Goal: Contribute content: Contribute content

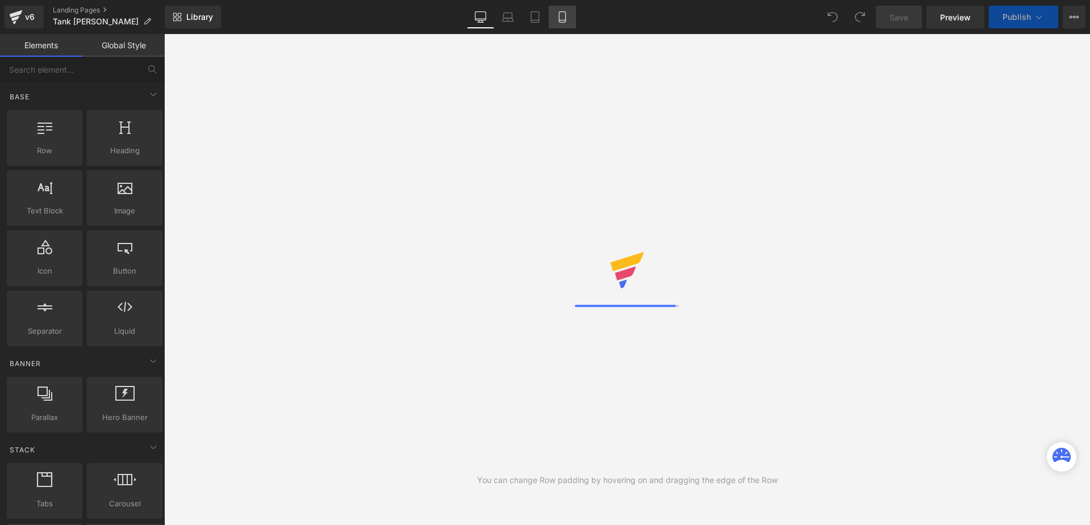
click at [555, 20] on link "Mobile" at bounding box center [561, 17] width 27 height 23
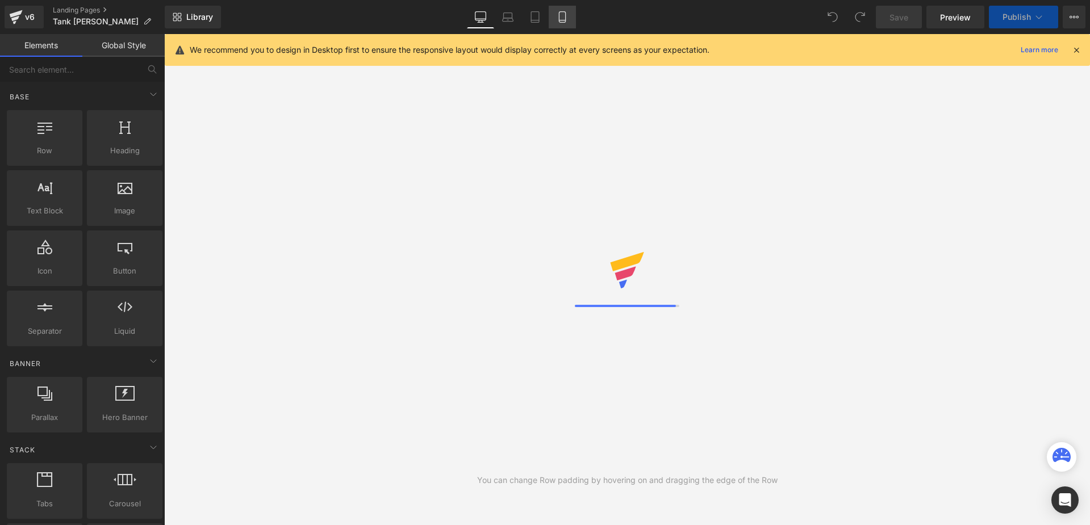
click at [564, 19] on icon at bounding box center [561, 16] width 11 height 11
click at [1079, 47] on icon at bounding box center [1076, 50] width 10 height 10
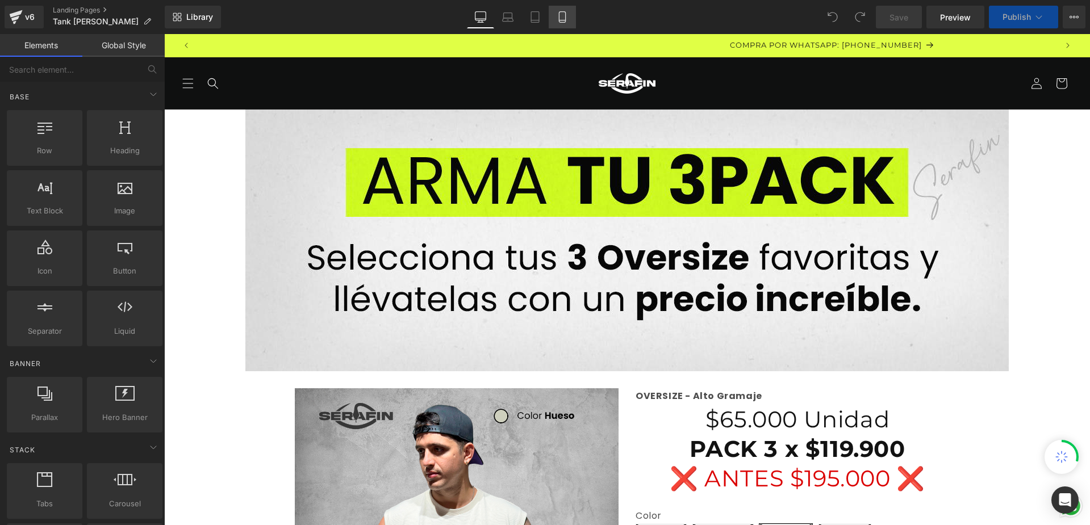
click at [561, 14] on icon at bounding box center [561, 16] width 11 height 11
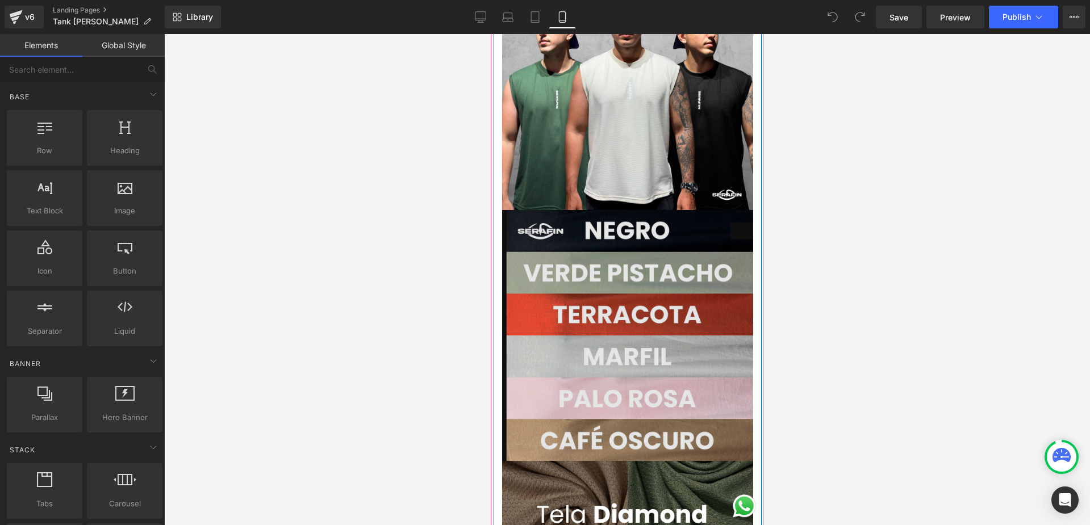
scroll to position [1476, 0]
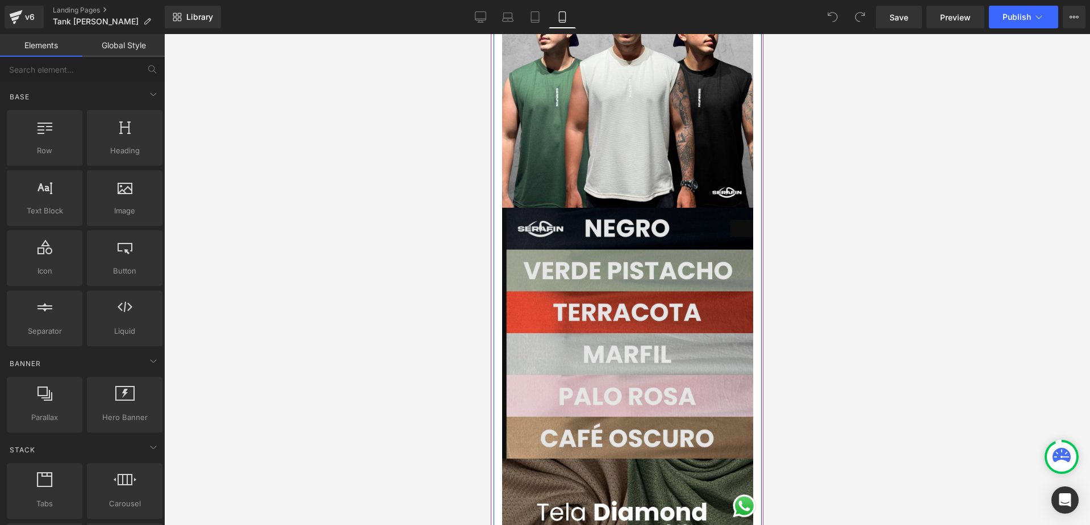
click at [580, 267] on img at bounding box center [627, 333] width 251 height 251
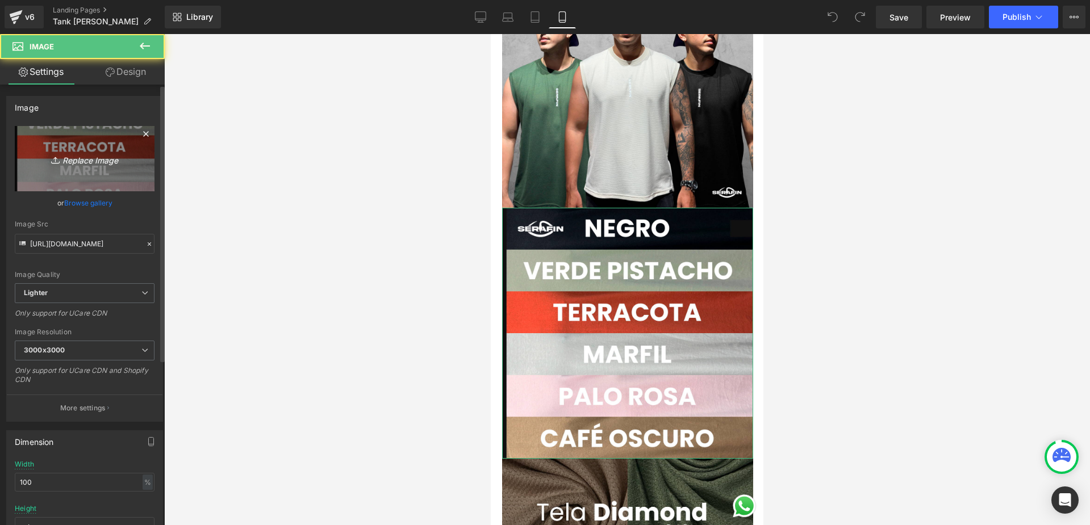
click at [60, 147] on link "Replace Image" at bounding box center [85, 158] width 140 height 65
type input "C:\fakepath\COLORES.png"
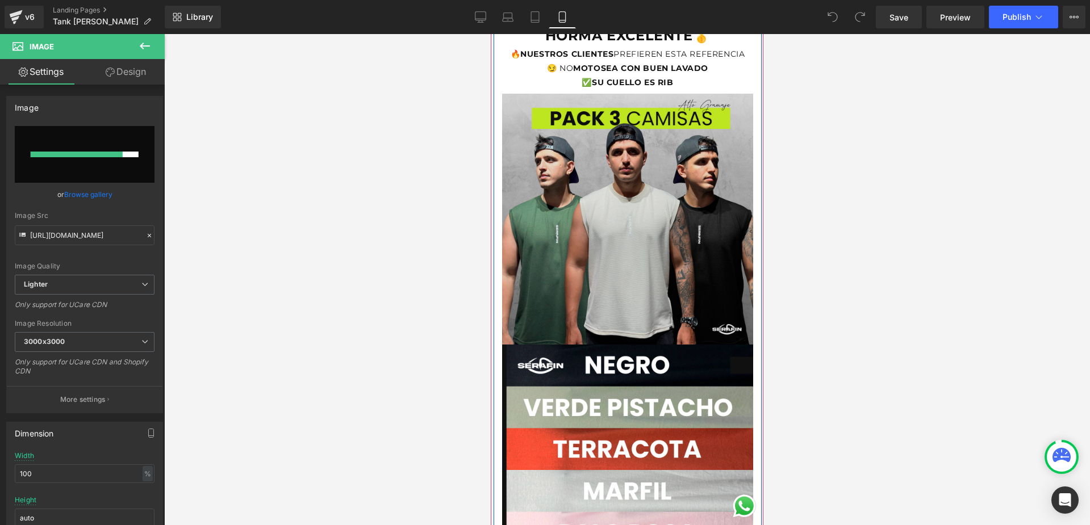
scroll to position [1590, 0]
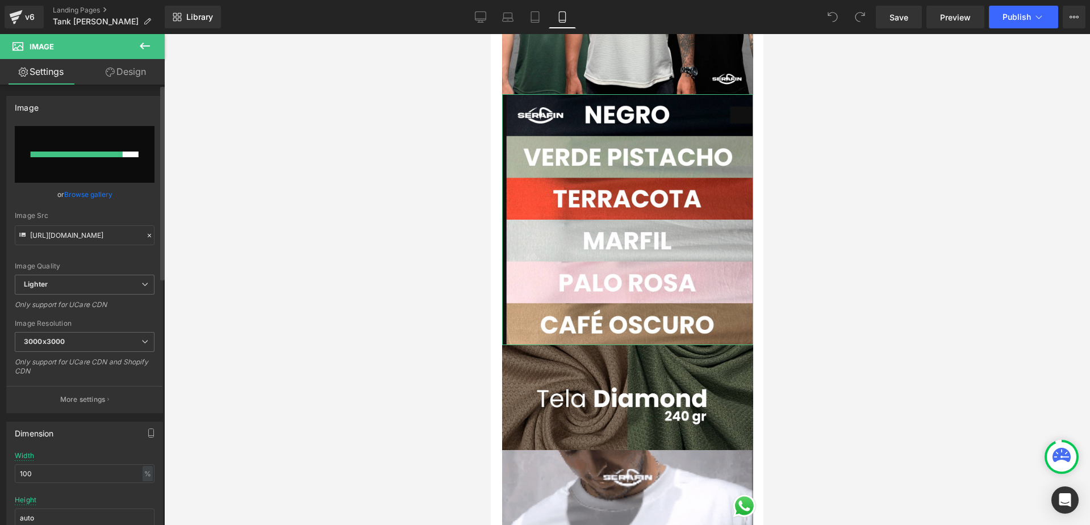
click at [93, 191] on link "Browse gallery" at bounding box center [88, 195] width 48 height 20
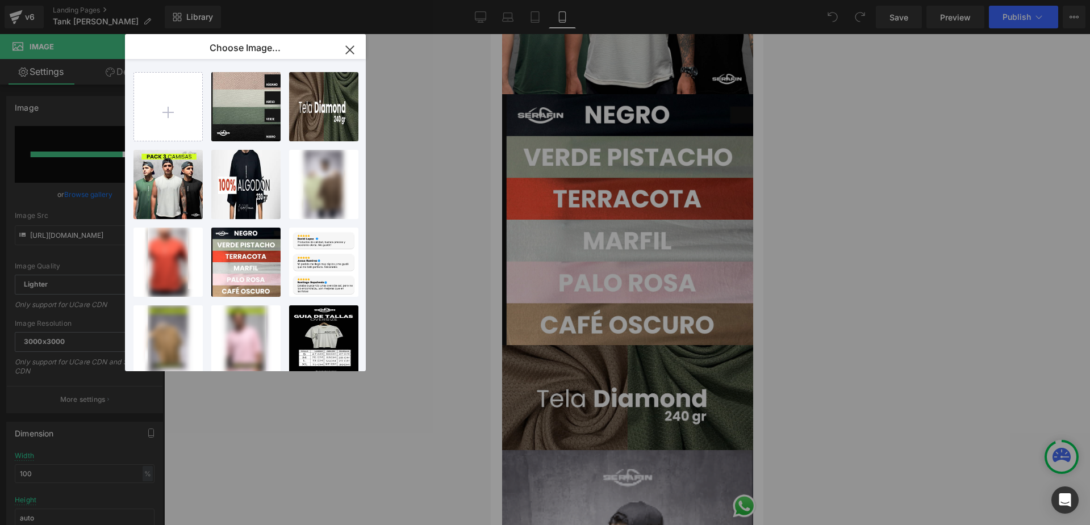
click at [349, 47] on icon "button" at bounding box center [350, 50] width 18 height 18
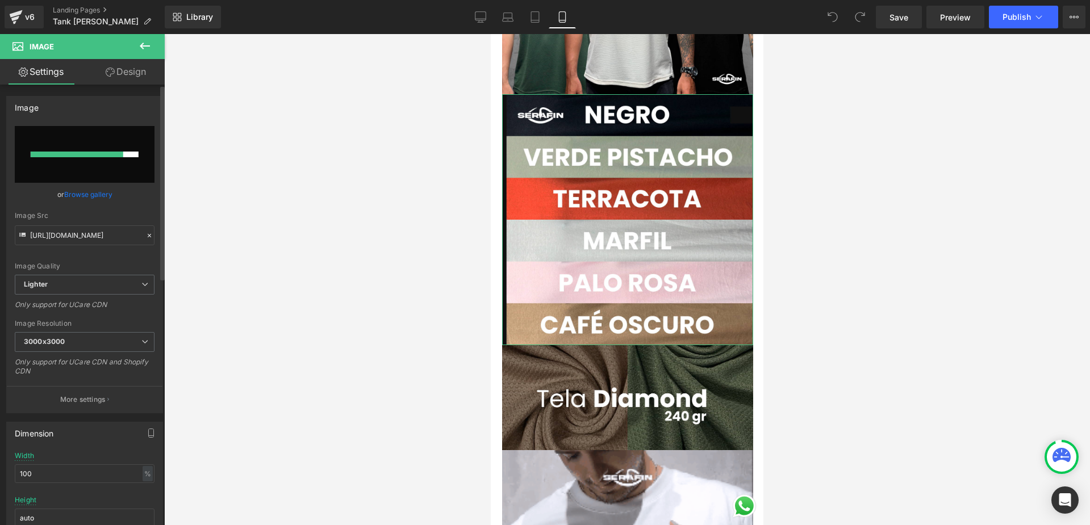
click at [94, 194] on link "Browse gallery" at bounding box center [88, 195] width 48 height 20
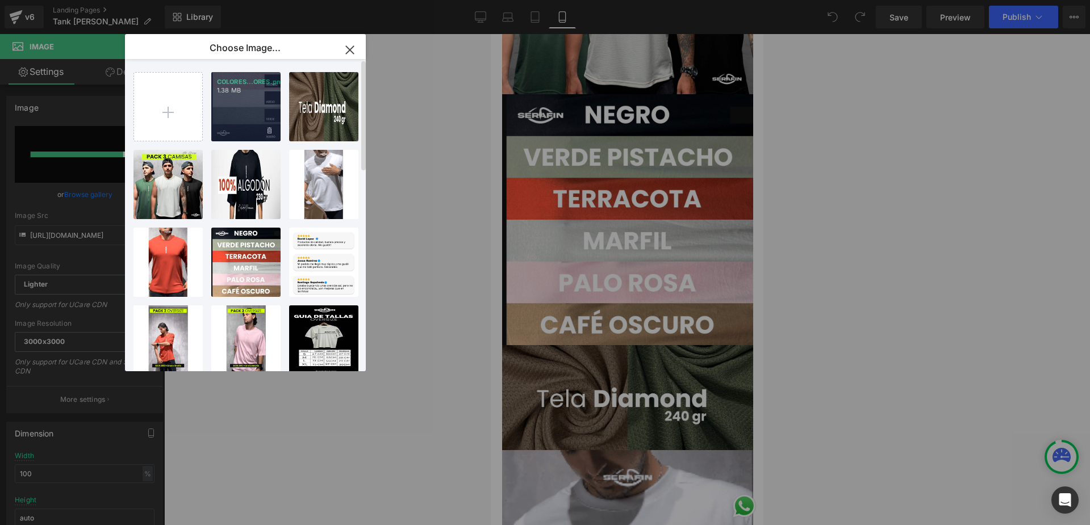
click at [251, 76] on div "COLORES...ORES.png 1.38 MB" at bounding box center [245, 106] width 69 height 69
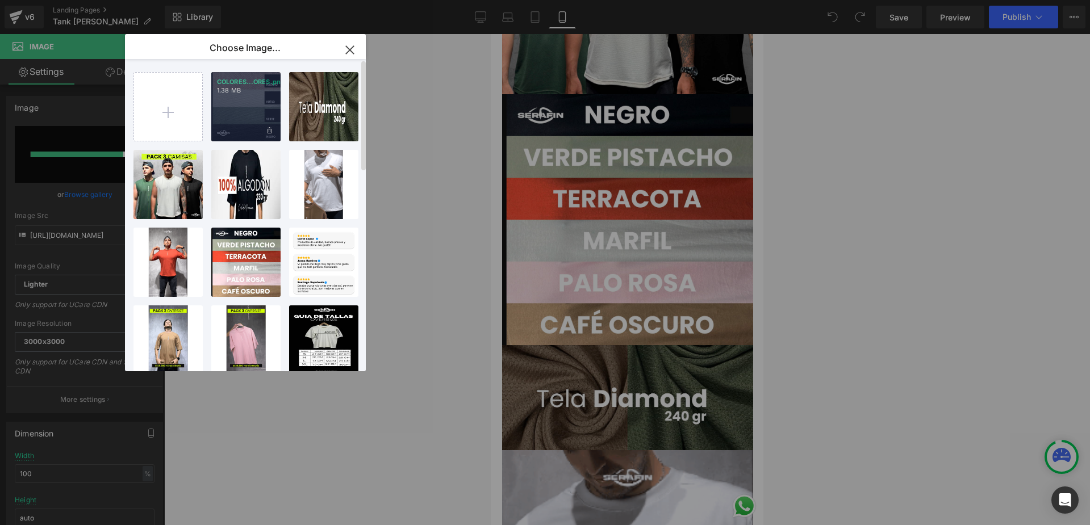
type input "[URL][DOMAIN_NAME]"
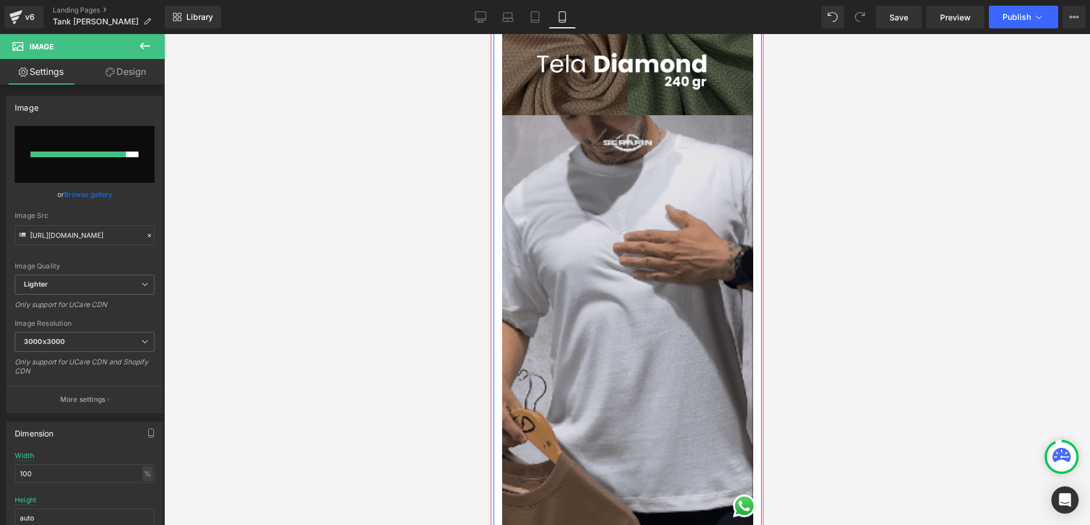
scroll to position [1533, 0]
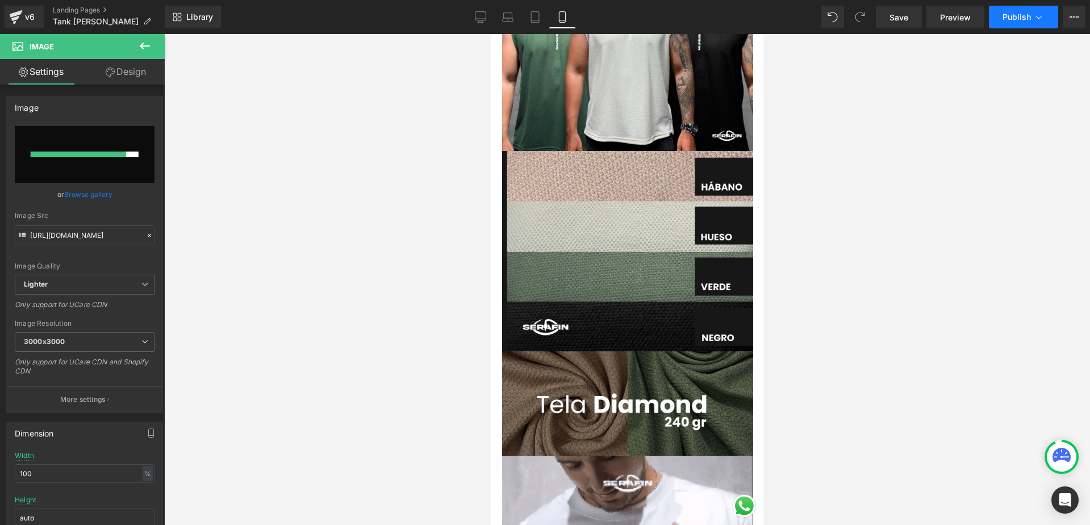
click at [1017, 12] on span "Publish" at bounding box center [1016, 16] width 28 height 9
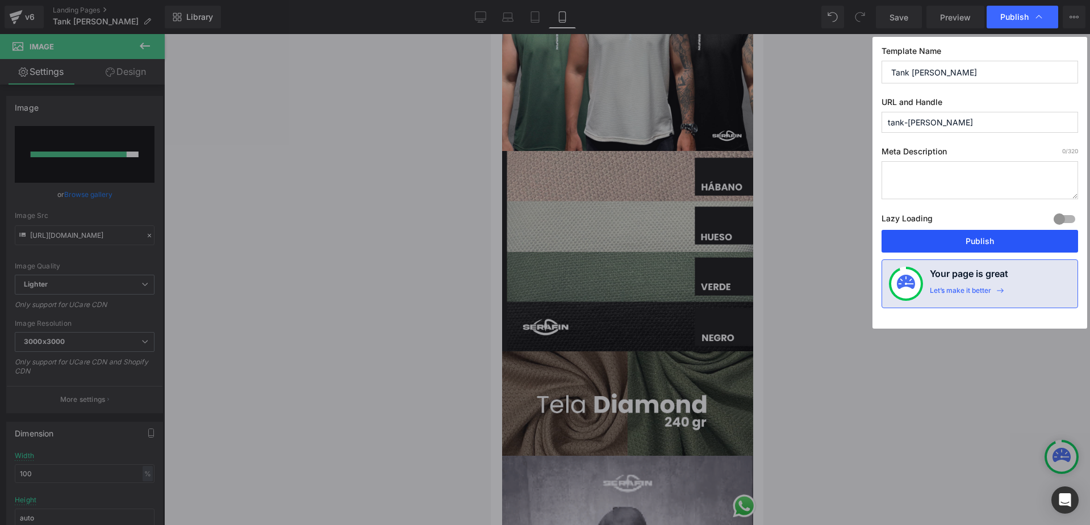
click at [940, 238] on button "Publish" at bounding box center [979, 241] width 196 height 23
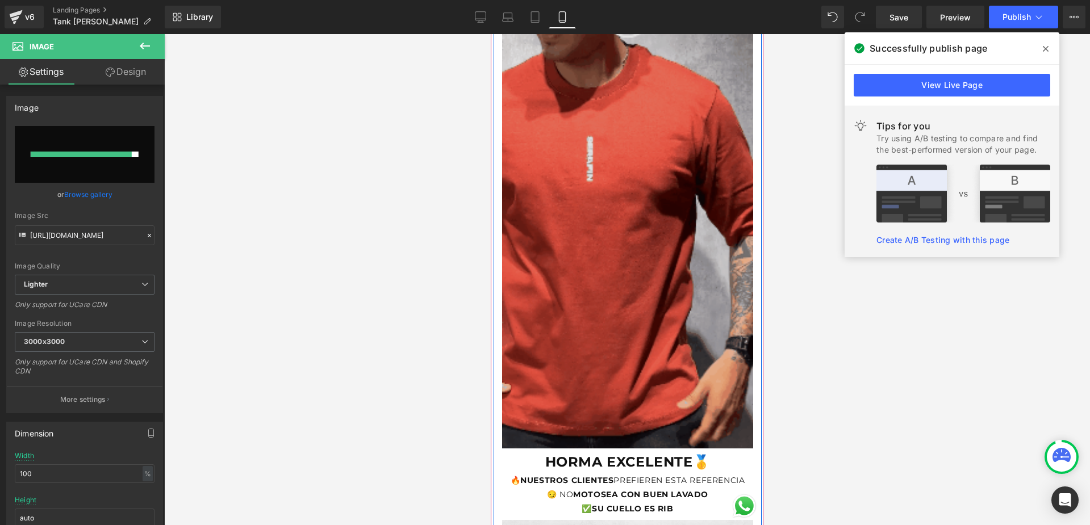
scroll to position [908, 0]
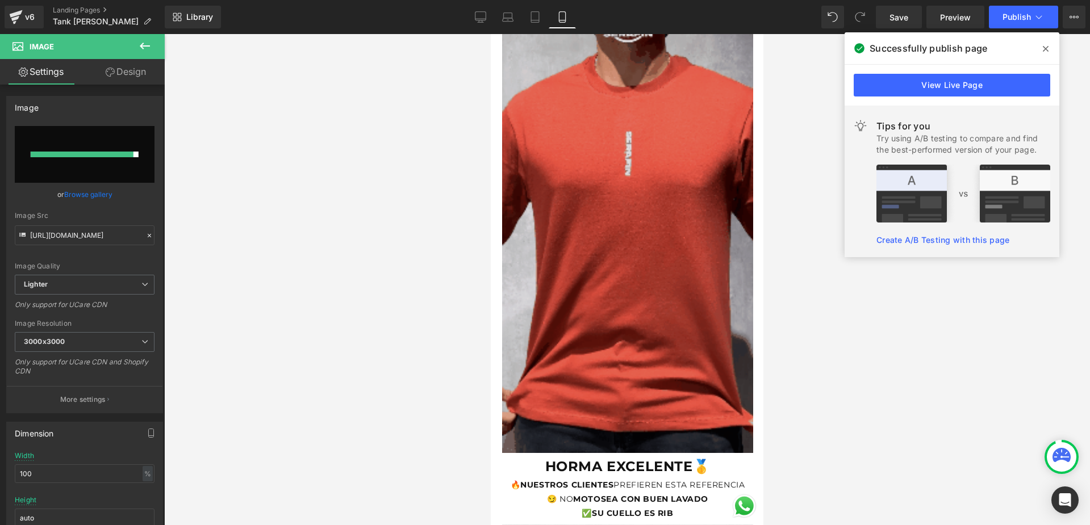
click at [593, 212] on img at bounding box center [627, 229] width 251 height 447
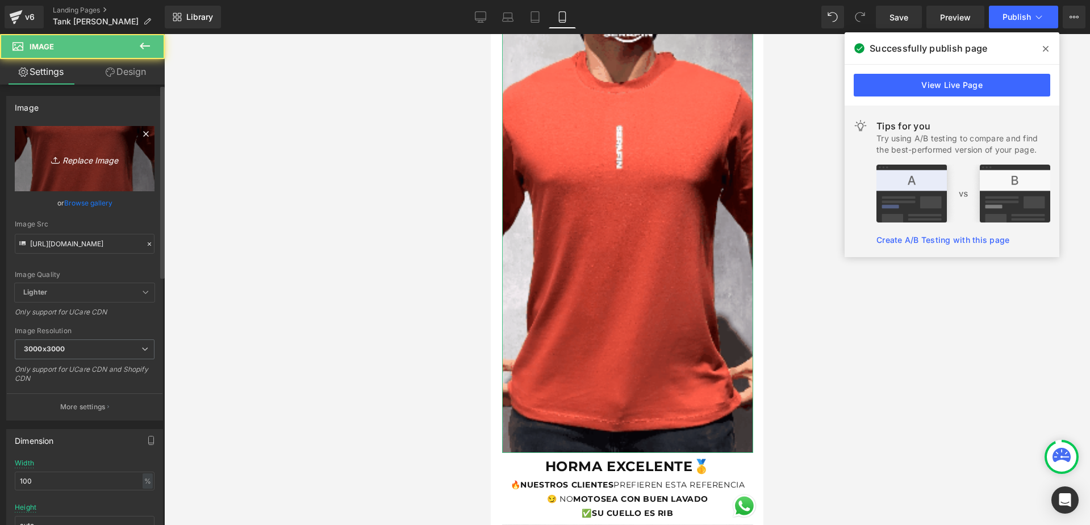
click at [42, 168] on link "Replace Image" at bounding box center [85, 158] width 140 height 65
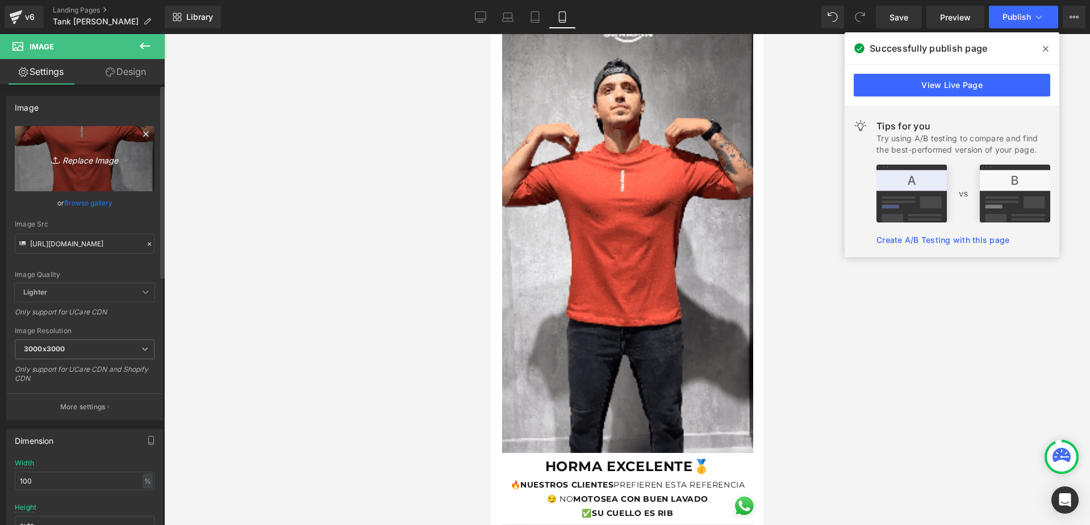
type input "C:\fakepath\4e3ab319f653472ca1cc789472e2ba89.gif"
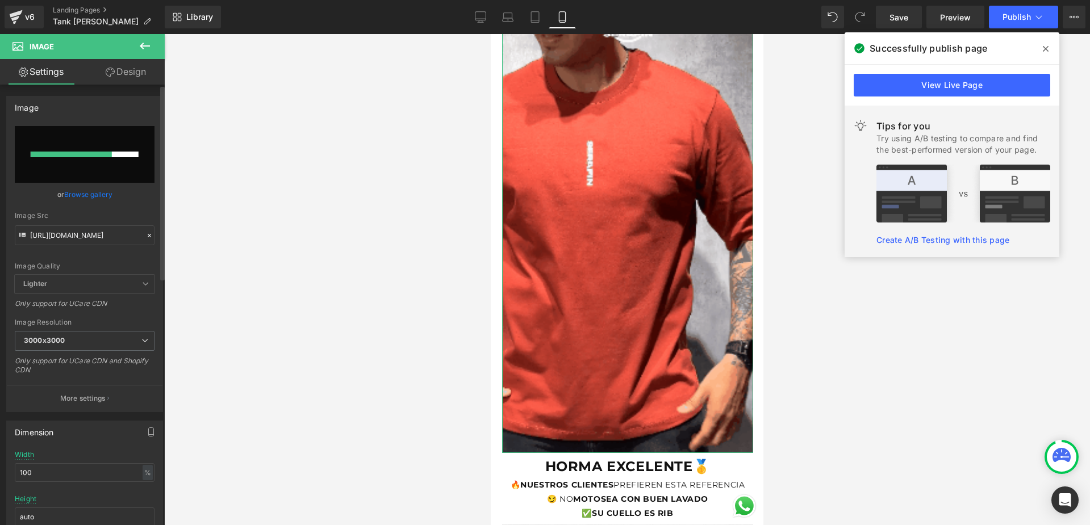
click at [102, 194] on link "Browse gallery" at bounding box center [88, 195] width 48 height 20
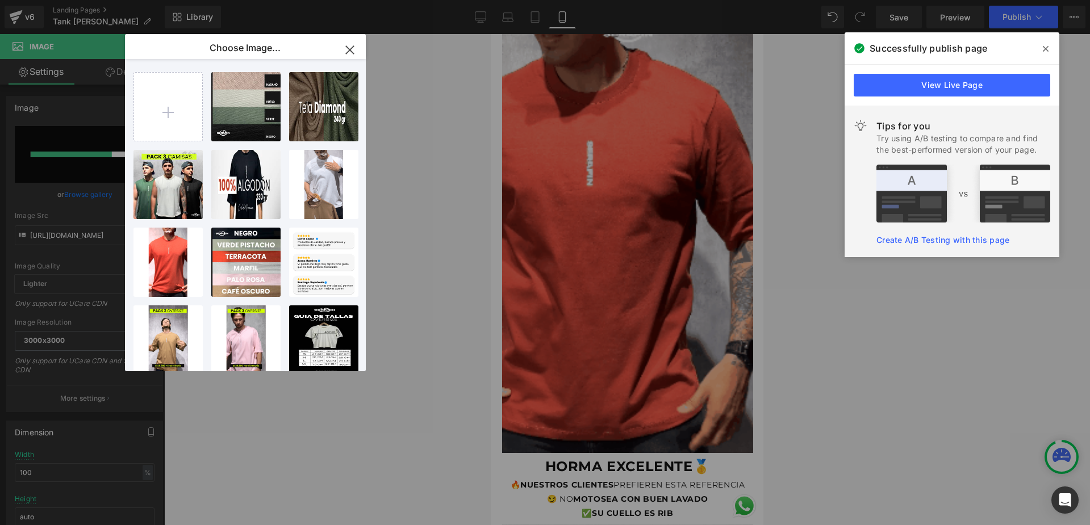
click at [347, 44] on icon "button" at bounding box center [350, 50] width 18 height 18
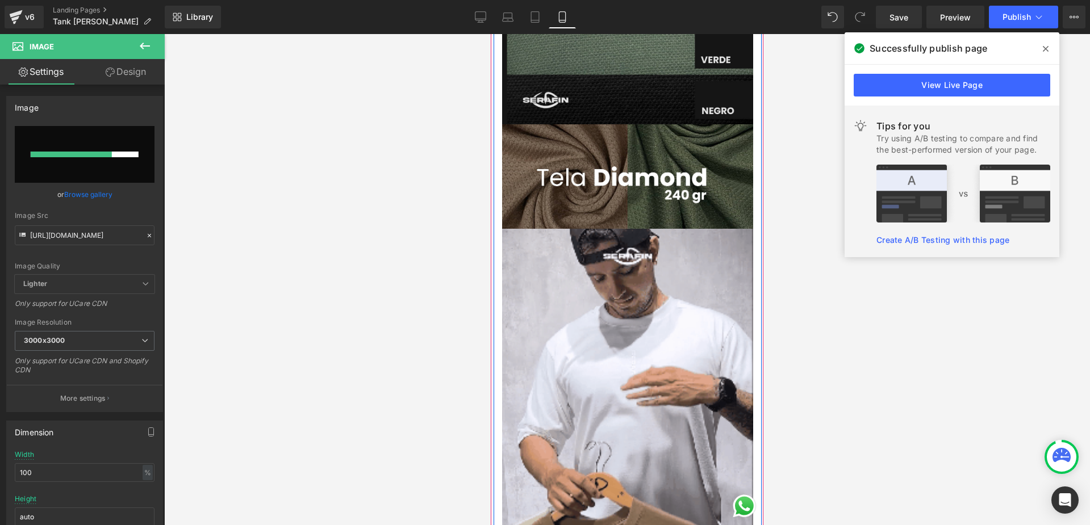
scroll to position [2044, 0]
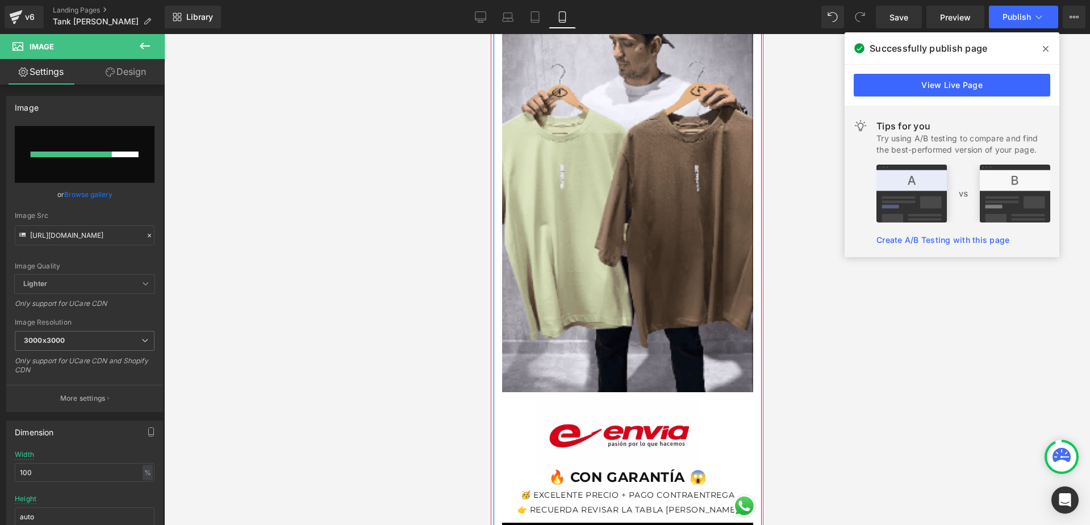
click at [596, 241] on img at bounding box center [627, 168] width 251 height 447
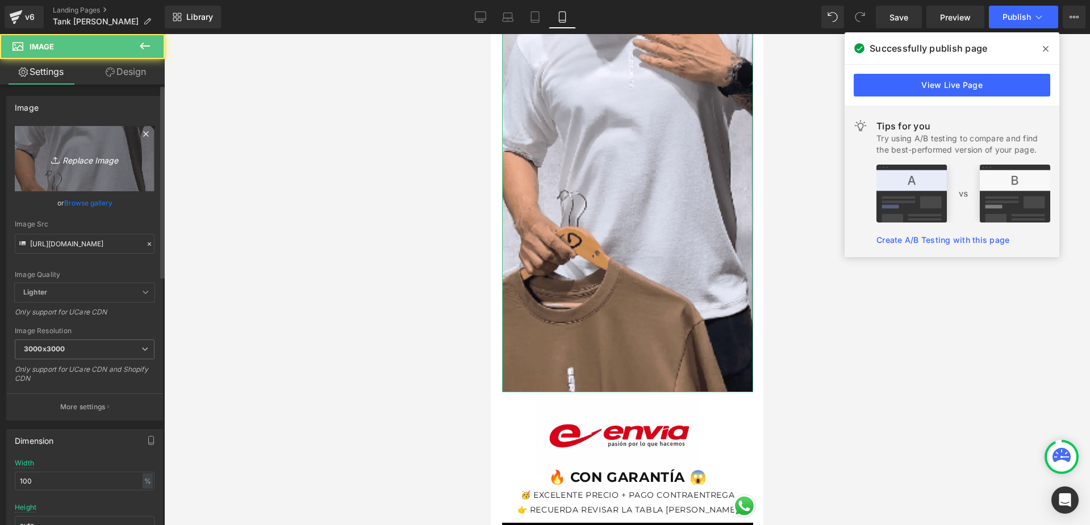
click at [129, 178] on link "Replace Image" at bounding box center [85, 158] width 140 height 65
type input "C:\fakepath\4e3ab319f653472ca1cc789472e2ba89.gif"
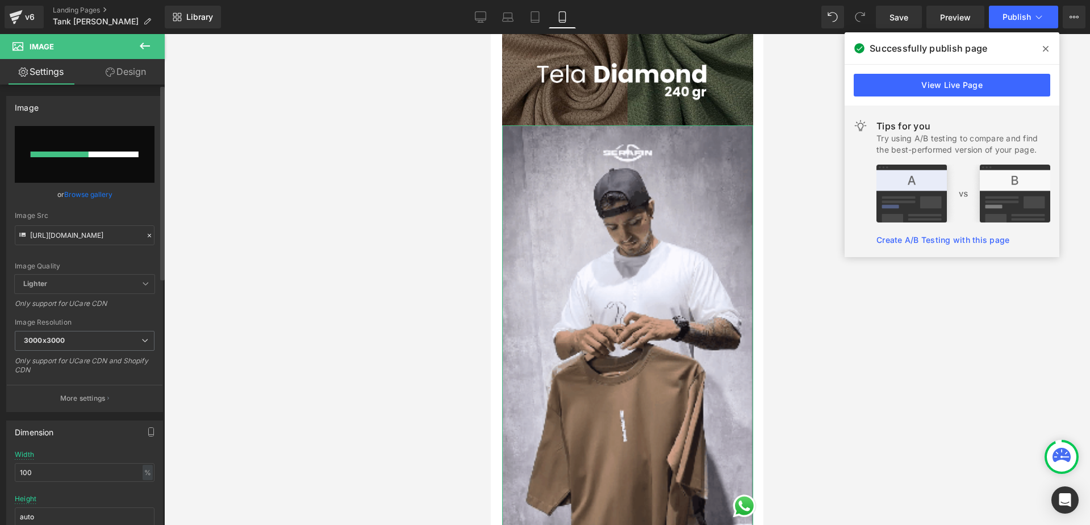
scroll to position [1987, 0]
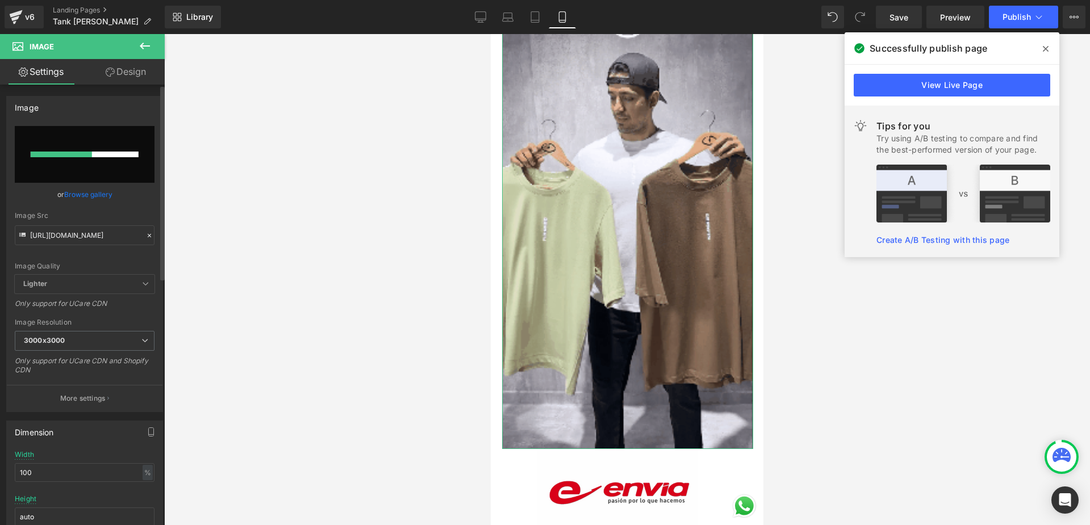
click at [93, 195] on link "Browse gallery" at bounding box center [88, 195] width 48 height 20
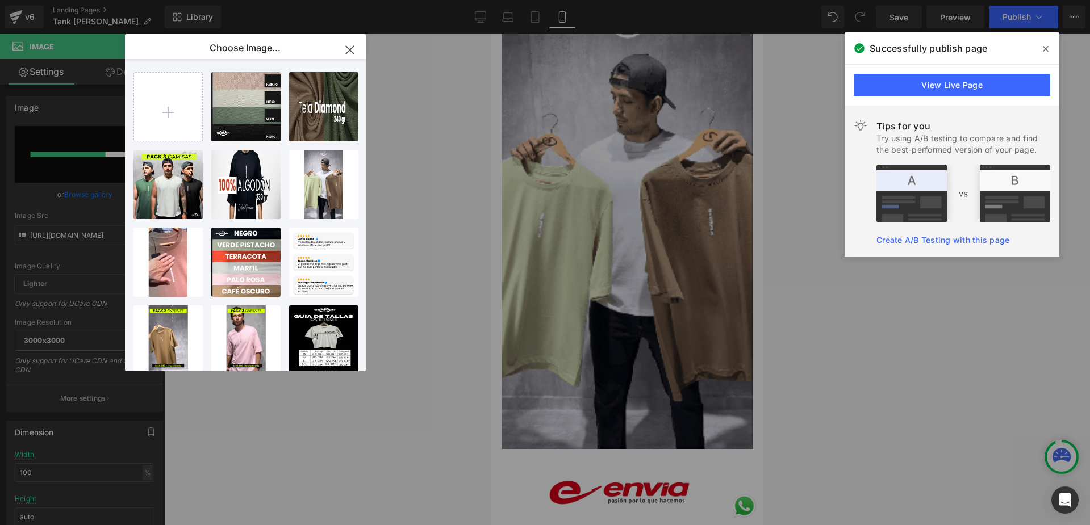
click at [344, 60] on button "button" at bounding box center [350, 50] width 32 height 32
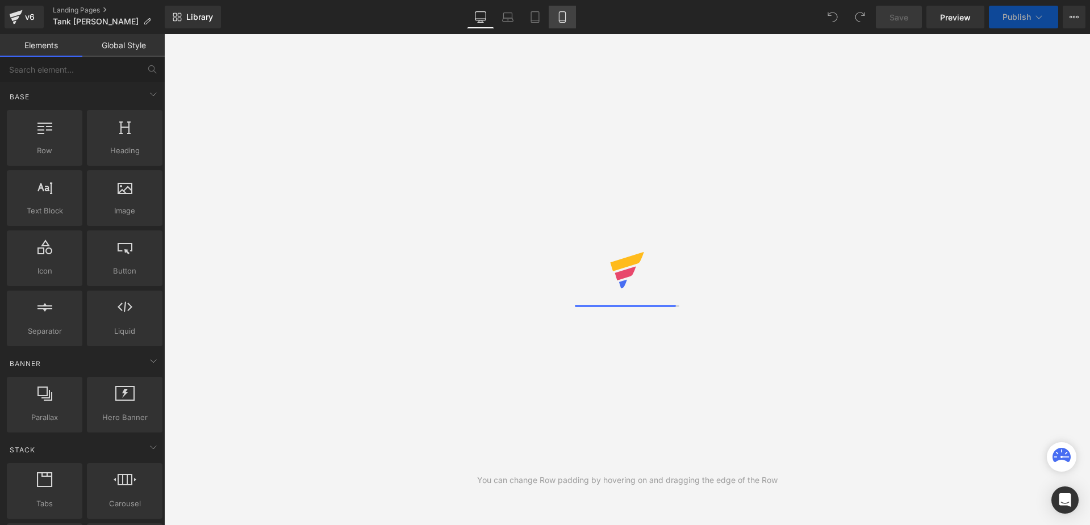
click at [568, 17] on icon at bounding box center [561, 16] width 11 height 11
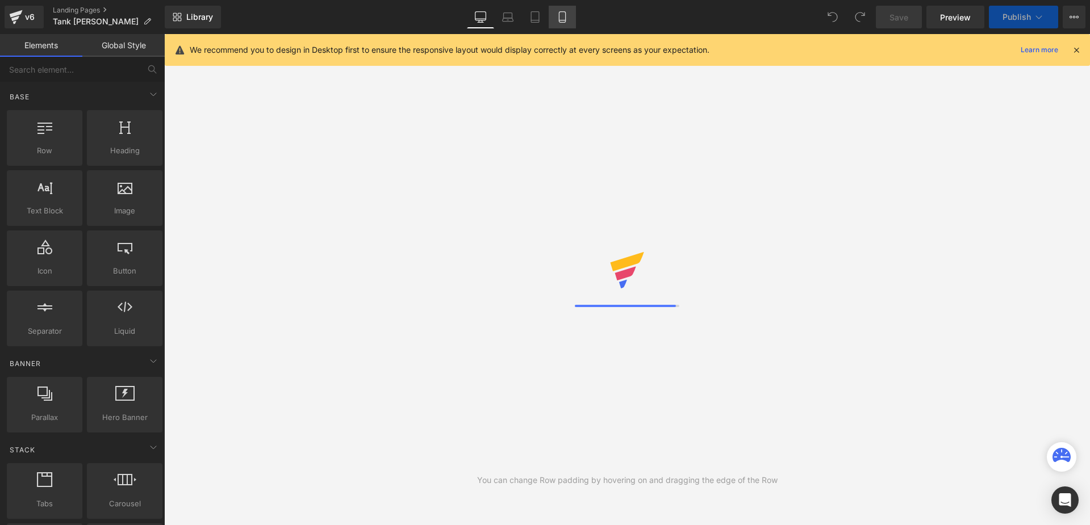
click at [572, 19] on link "Mobile" at bounding box center [561, 17] width 27 height 23
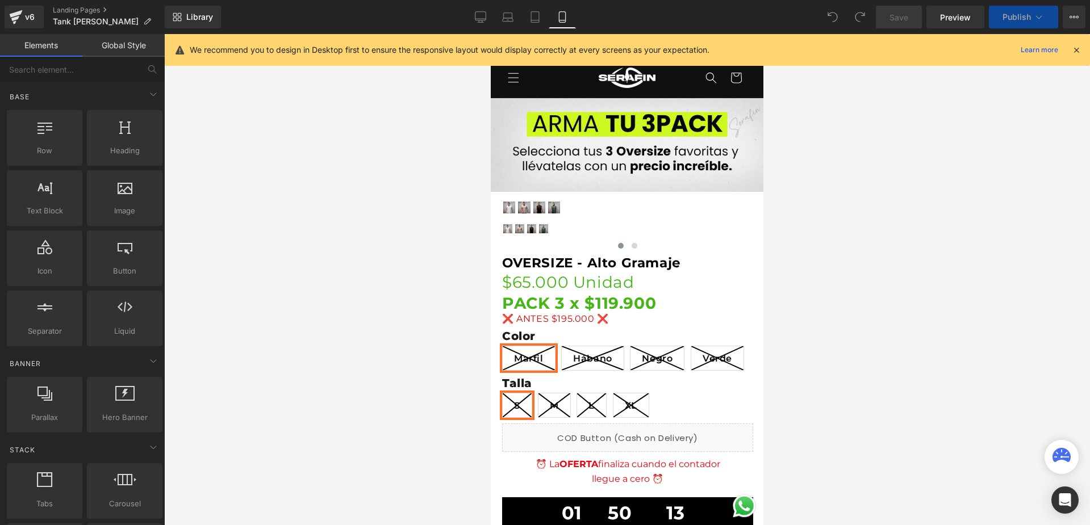
click at [568, 18] on link "Mobile" at bounding box center [561, 17] width 27 height 23
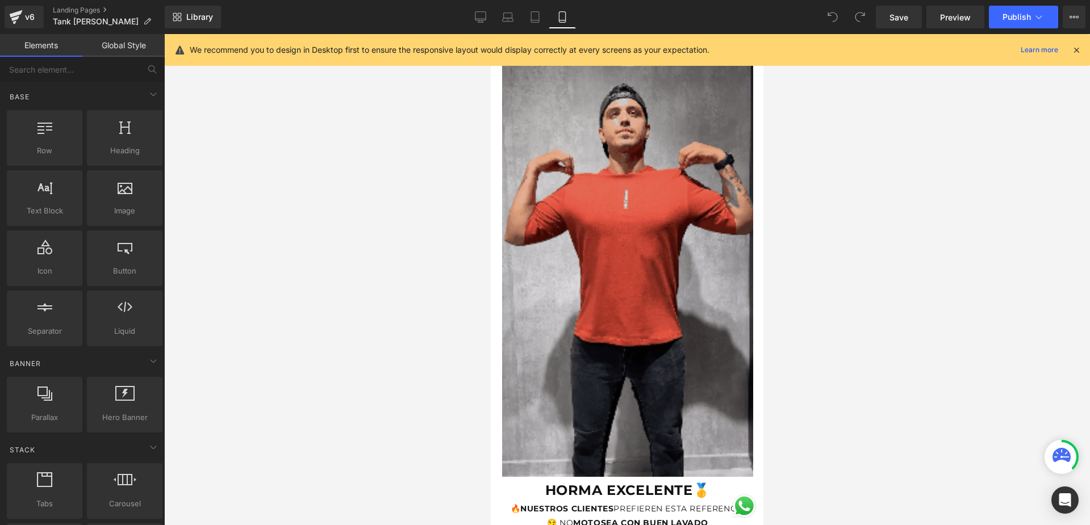
scroll to position [908, 0]
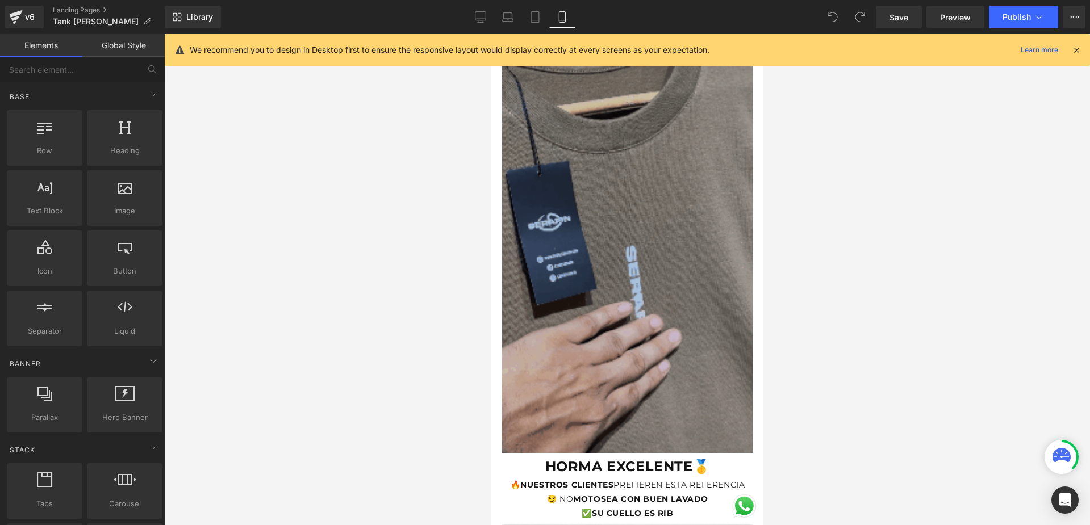
click at [671, 274] on img at bounding box center [627, 229] width 251 height 447
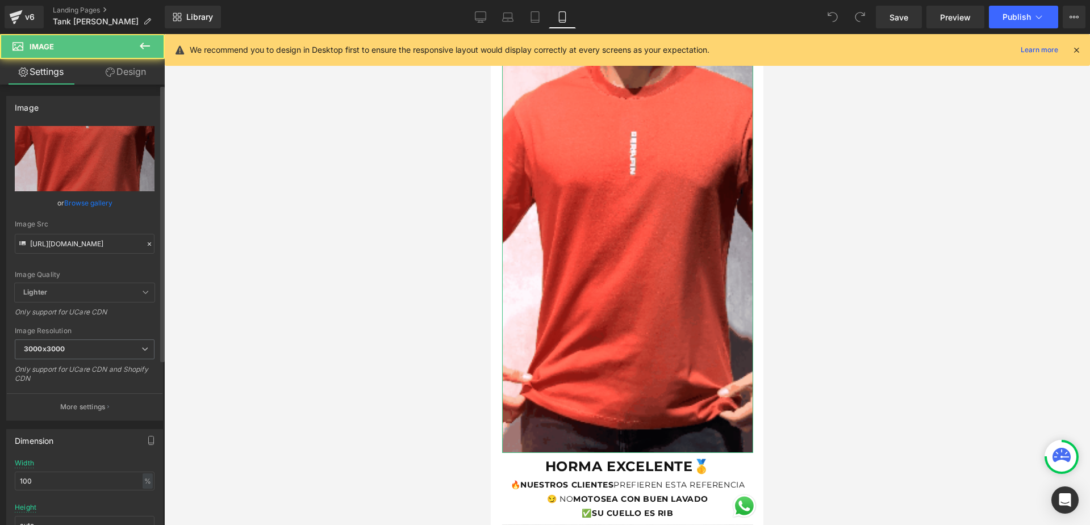
click at [103, 201] on link "Browse gallery" at bounding box center [88, 203] width 48 height 20
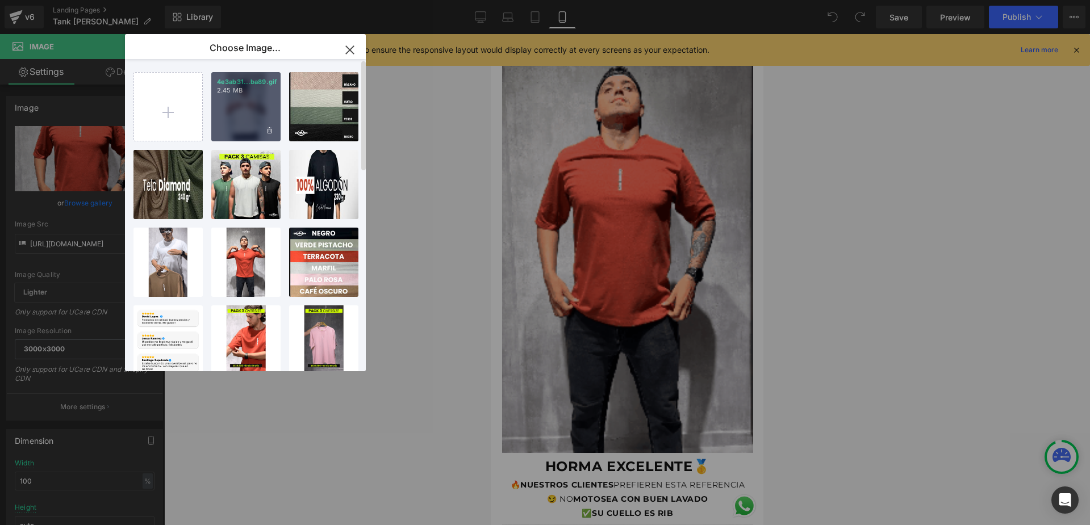
click at [246, 110] on div "4e3ab31...ba89.gif 2.45 MB" at bounding box center [245, 106] width 69 height 69
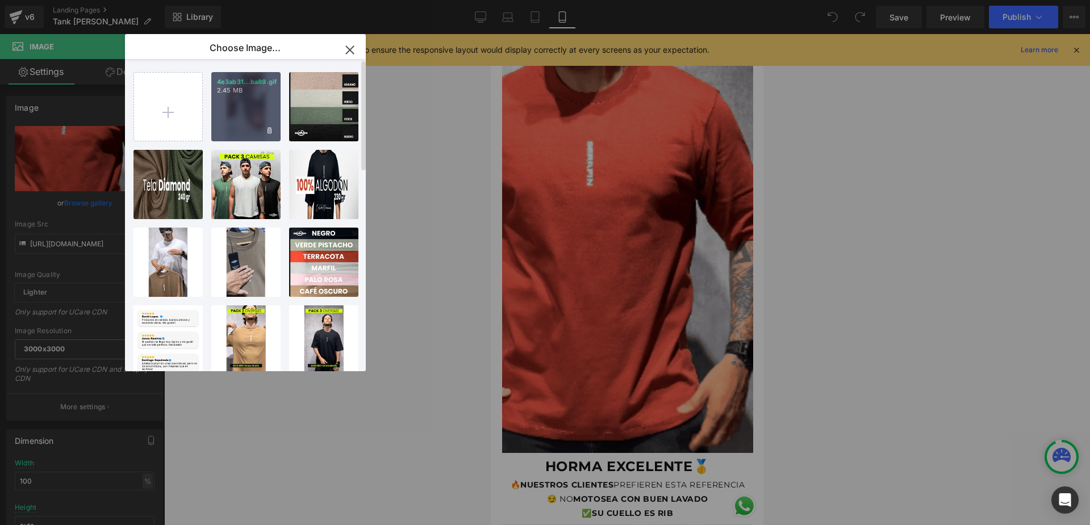
type input "https://ucarecdn.com/44926255-9243-4e6b-b3f8-64cc3a3ab002/4e3ab319f653472ca1cc7…"
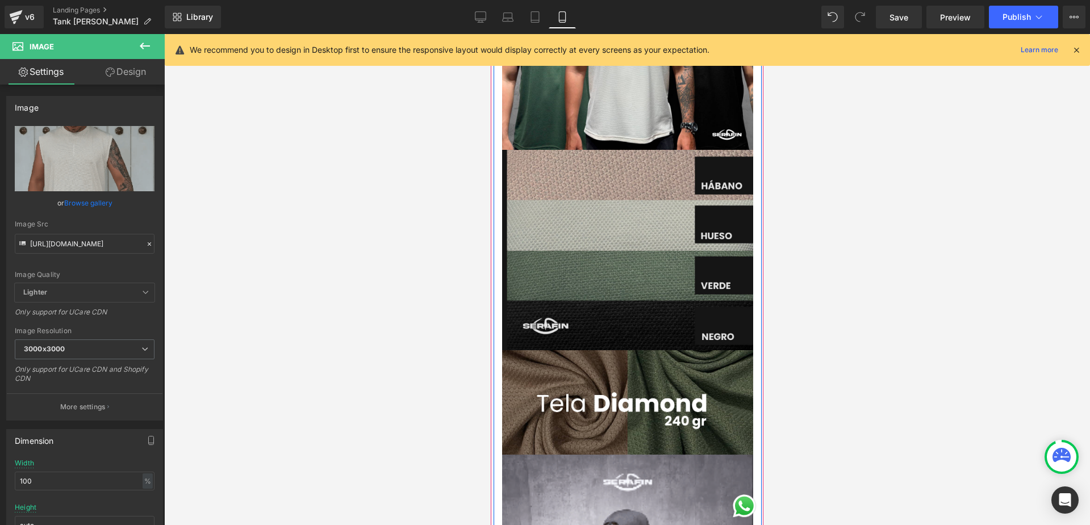
scroll to position [1874, 0]
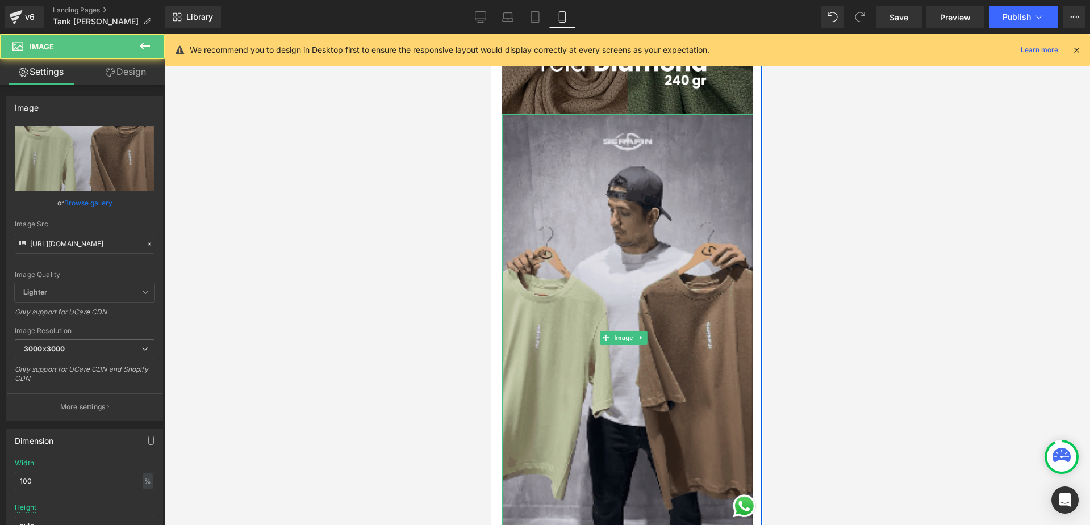
click at [647, 262] on img at bounding box center [627, 337] width 251 height 447
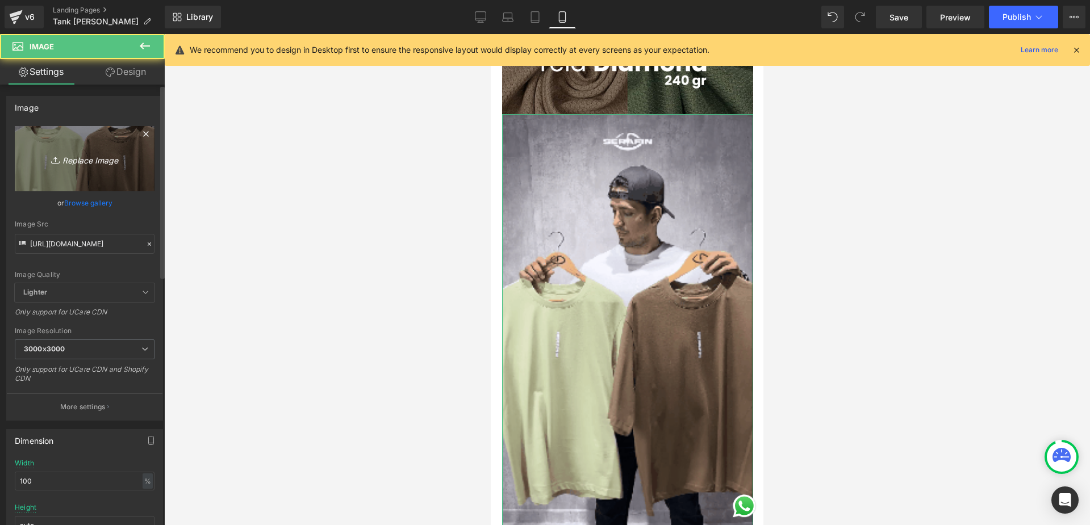
click at [94, 172] on link "Replace Image" at bounding box center [85, 158] width 140 height 65
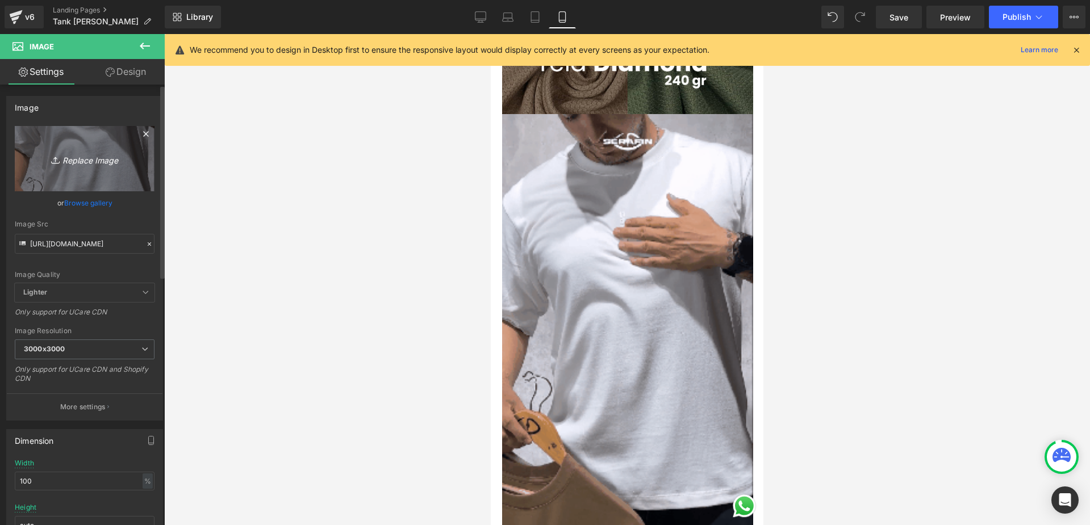
type input "C:\fakepath\765431d48882444d9b20f35fb7cfc114.gif"
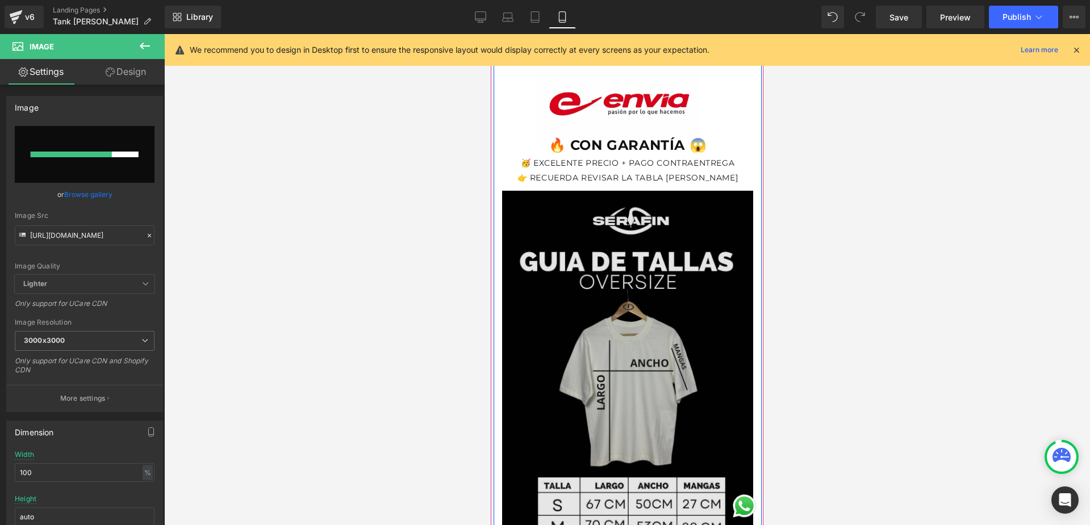
scroll to position [2555, 0]
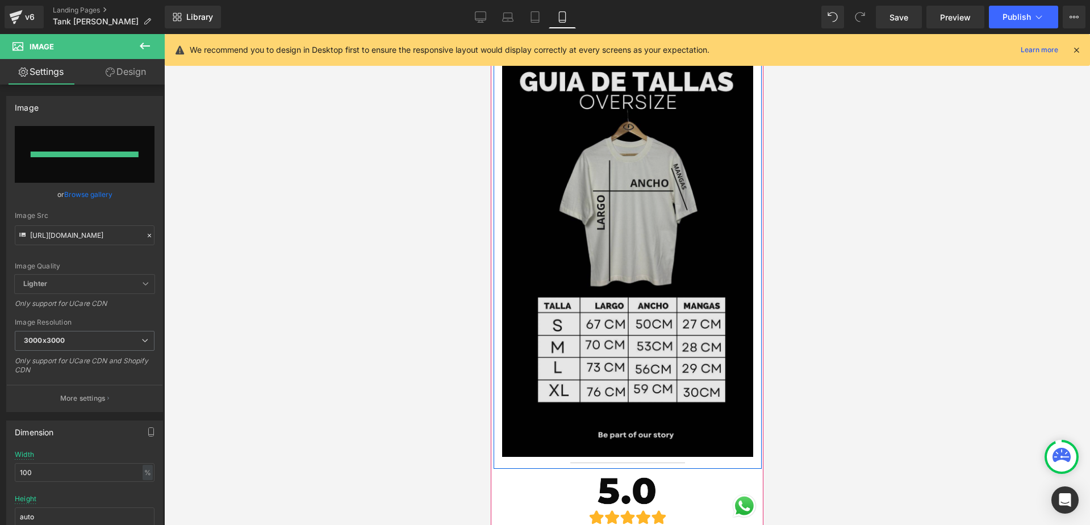
type input "https://ucarecdn.com/3f300fcc-d3ca-4c34-b077-bb47230b411c/765431d48882444d9b20f…"
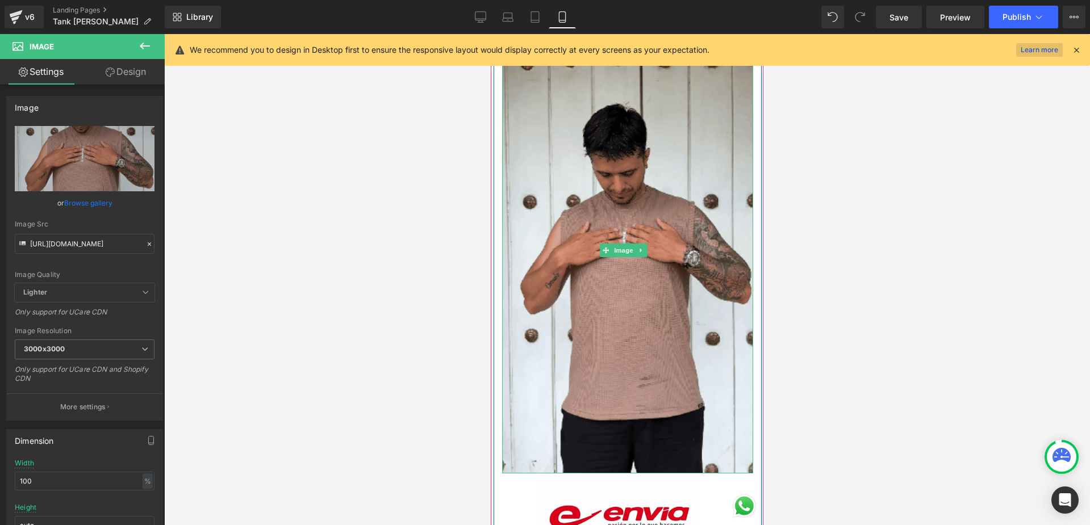
scroll to position [1929, 0]
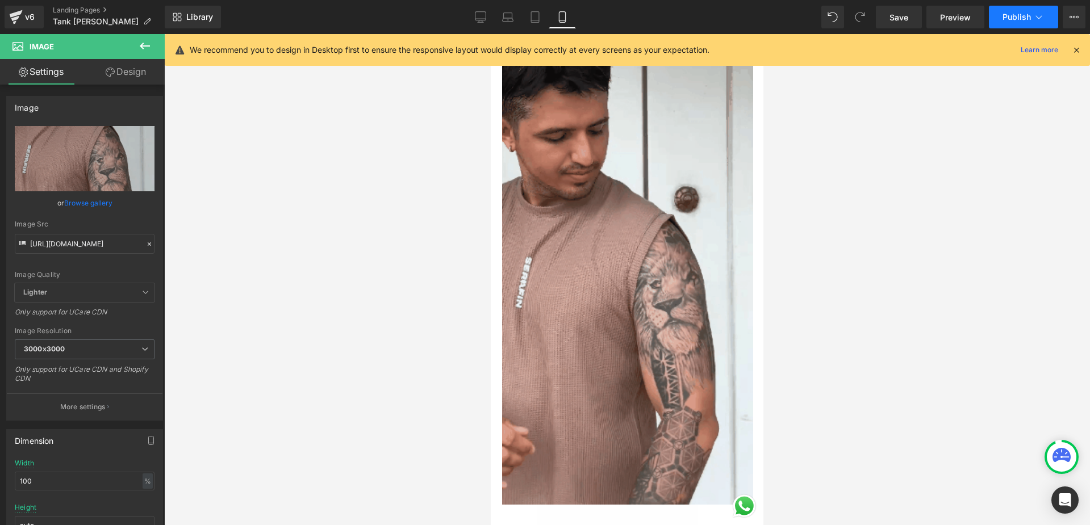
click at [1015, 12] on span "Publish" at bounding box center [1016, 16] width 28 height 9
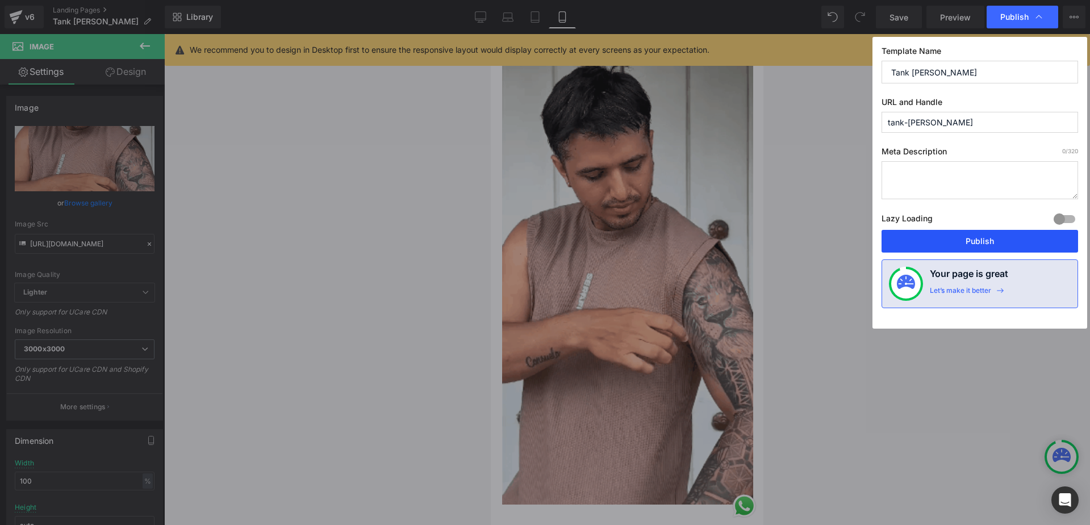
click at [940, 235] on button "Publish" at bounding box center [979, 241] width 196 height 23
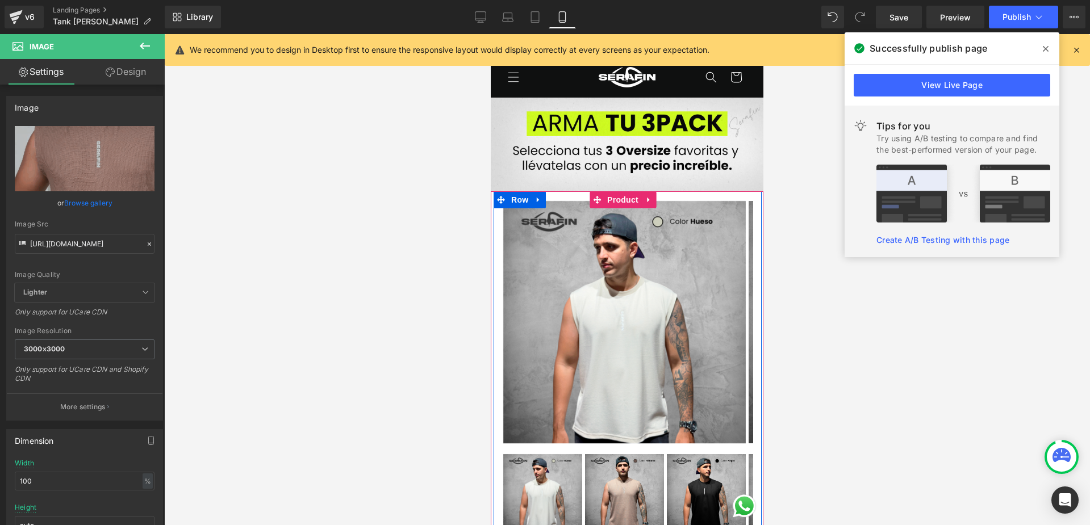
scroll to position [0, 0]
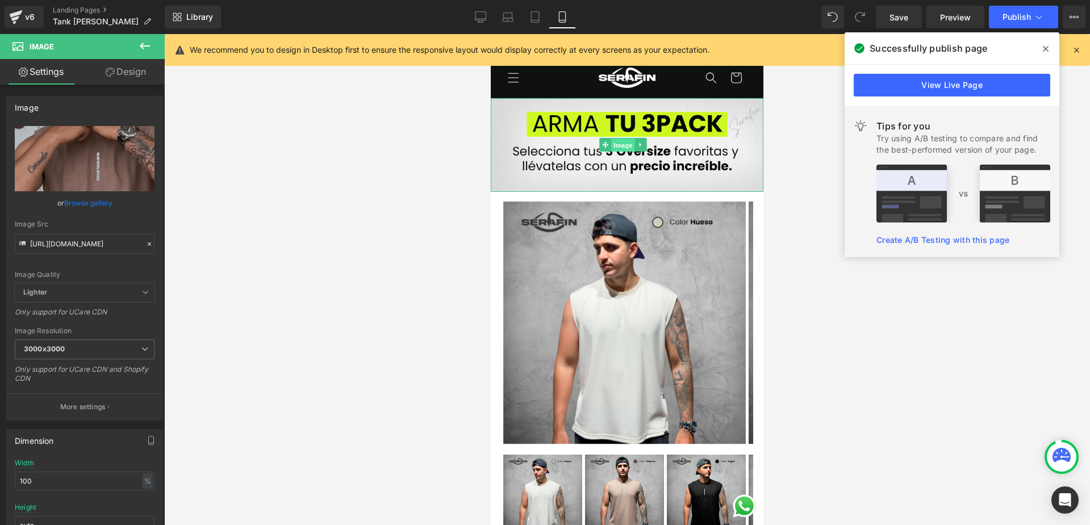
click at [631, 140] on span "Image" at bounding box center [623, 146] width 24 height 14
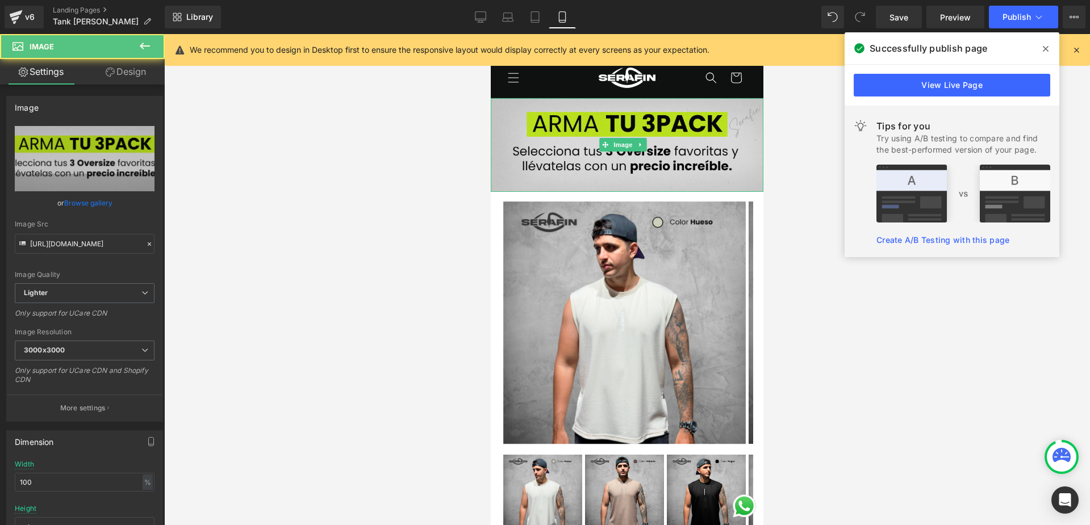
click at [687, 136] on img at bounding box center [627, 145] width 273 height 94
click at [593, 132] on img at bounding box center [627, 145] width 273 height 94
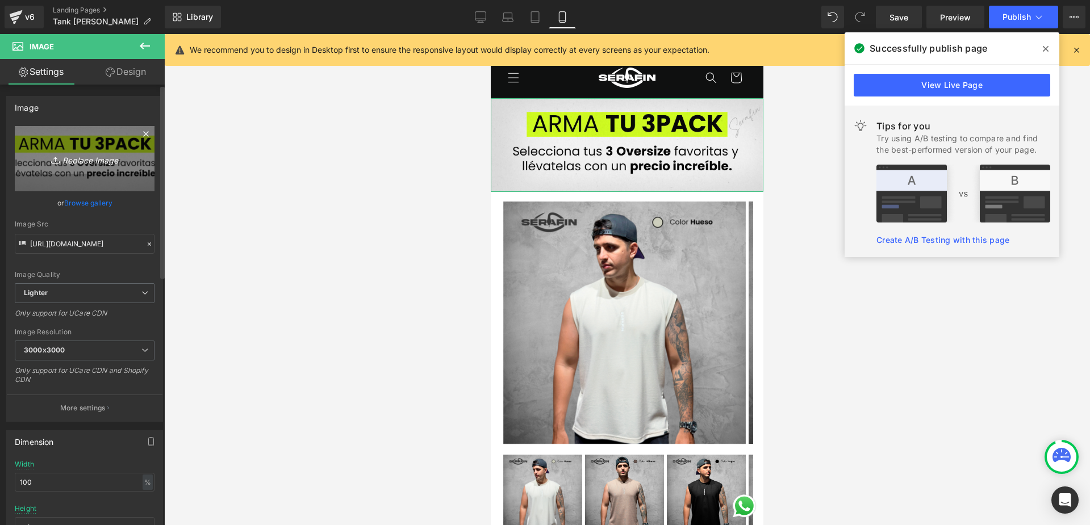
click at [88, 158] on icon "Replace Image" at bounding box center [84, 159] width 91 height 14
type input "C:\fakepath\tarjetas pagina.png"
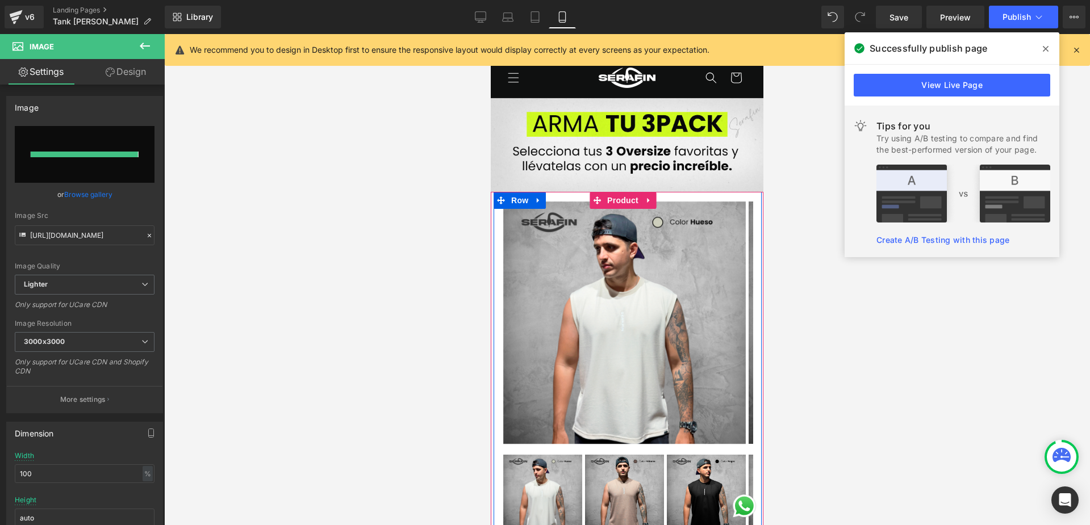
type input "https://ucarecdn.com/f066ae35-d6ec-463a-9129-ccaa08450da7/-/format/auto/-/previ…"
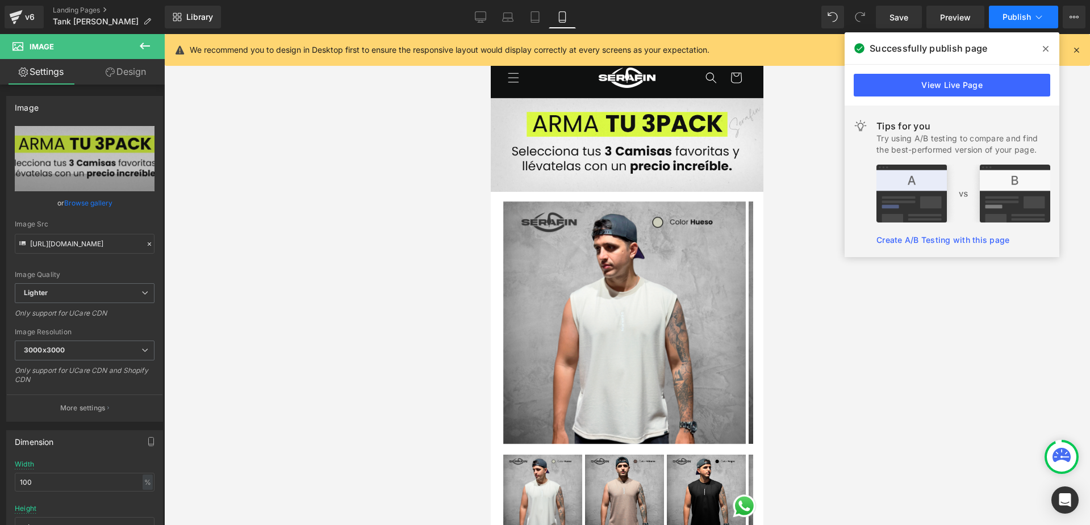
click at [1000, 26] on button "Publish" at bounding box center [1023, 17] width 69 height 23
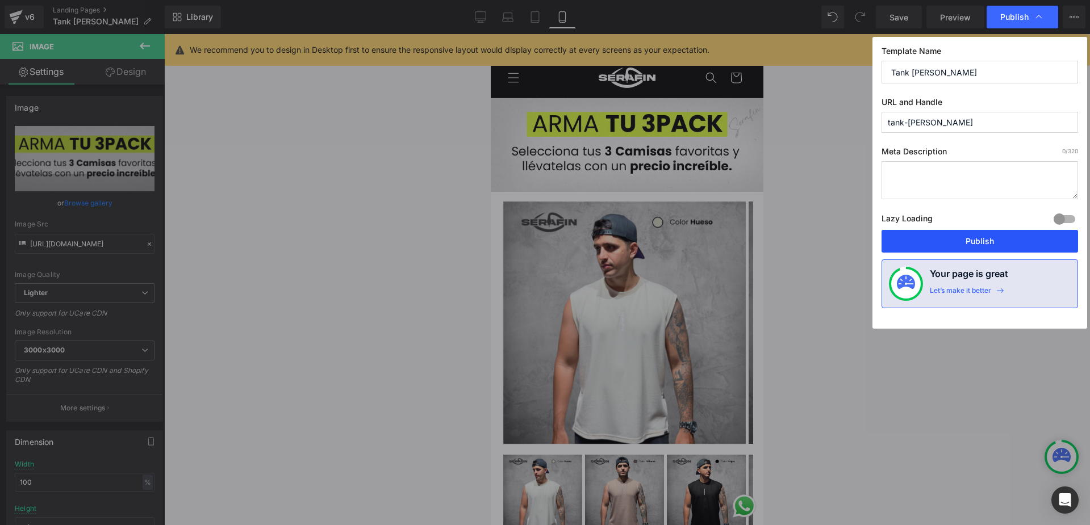
click at [937, 232] on button "Publish" at bounding box center [979, 241] width 196 height 23
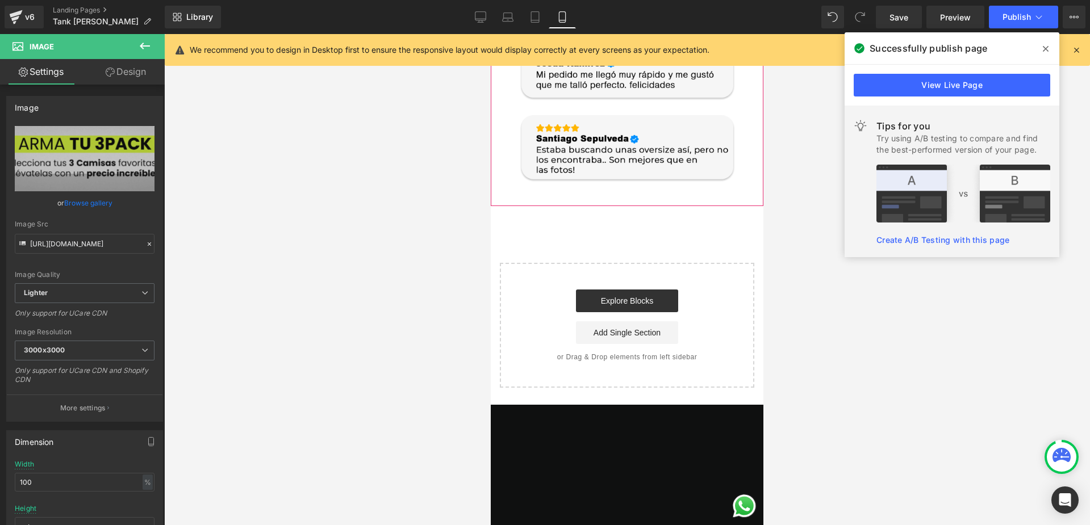
scroll to position [3236, 0]
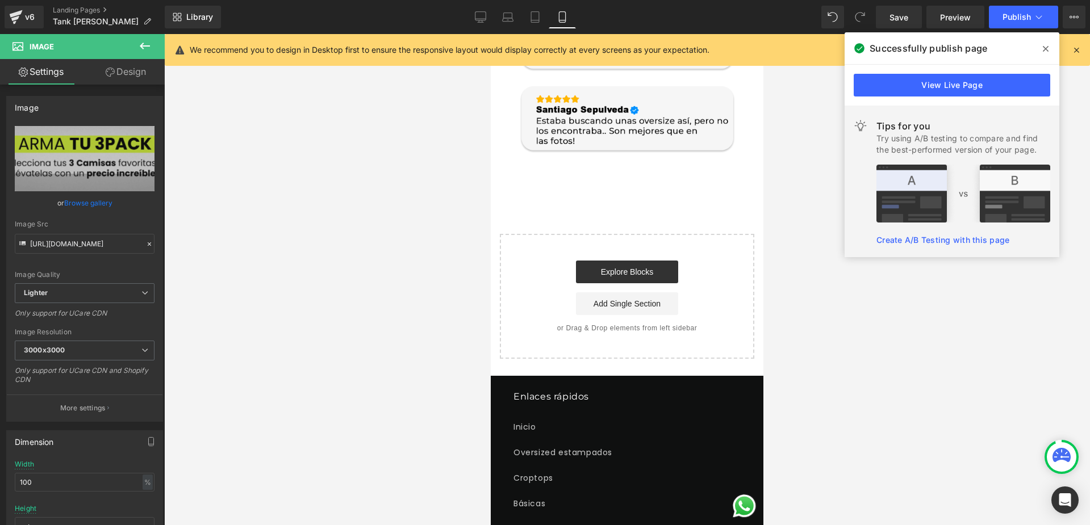
click at [145, 37] on button at bounding box center [145, 46] width 40 height 25
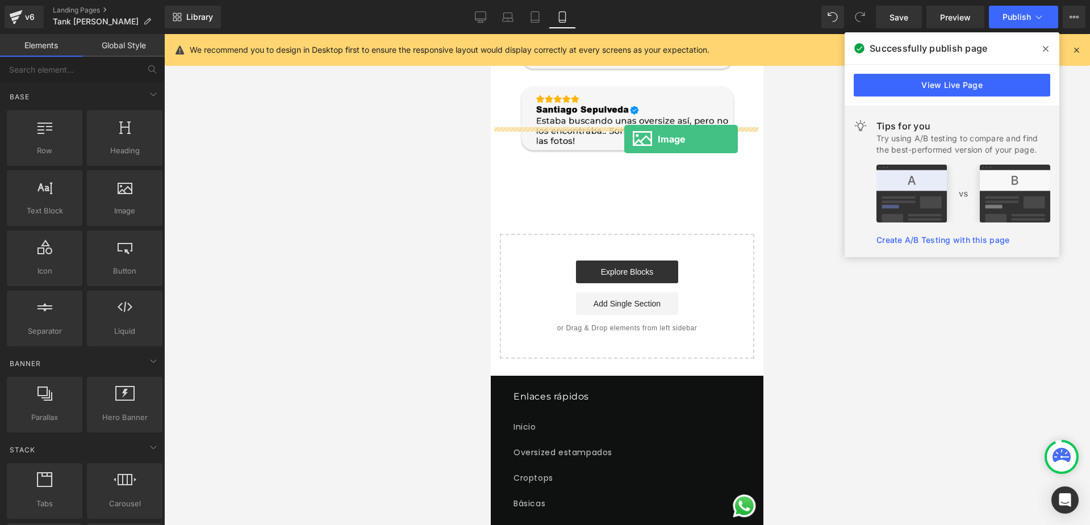
drag, startPoint x: 609, startPoint y: 234, endPoint x: 624, endPoint y: 139, distance: 96.1
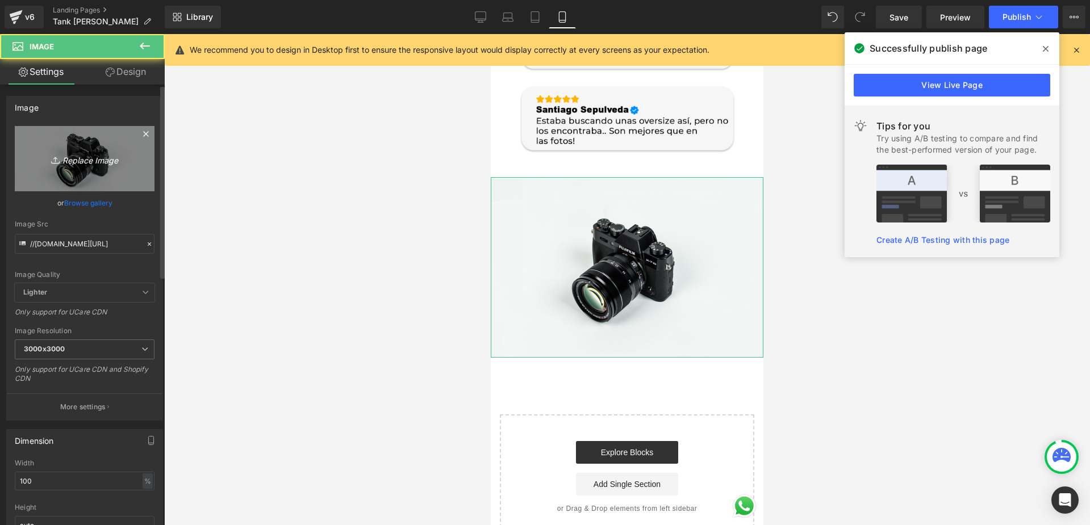
click at [95, 152] on icon "Replace Image" at bounding box center [84, 159] width 91 height 14
type input "C:\fakepath\testimonios.png"
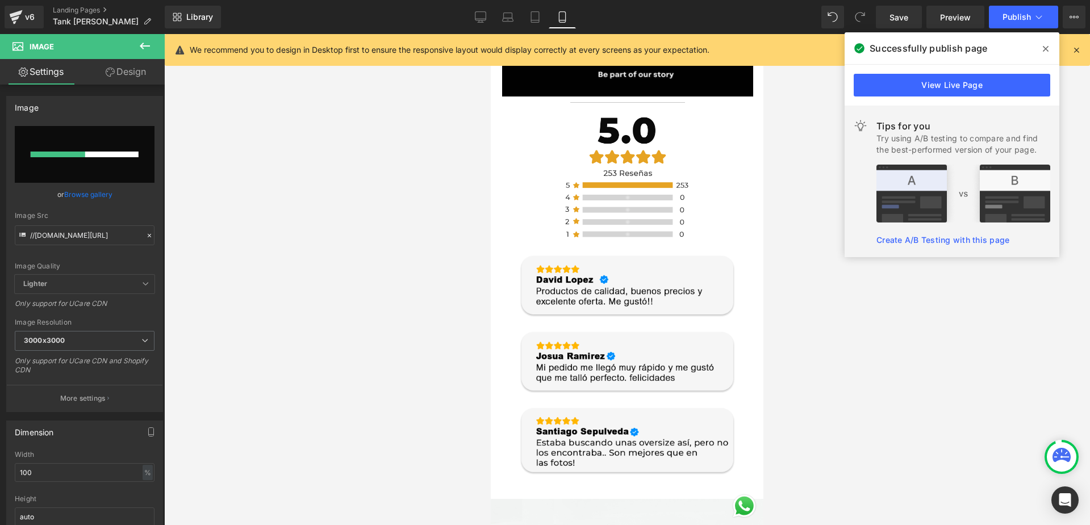
scroll to position [3123, 0]
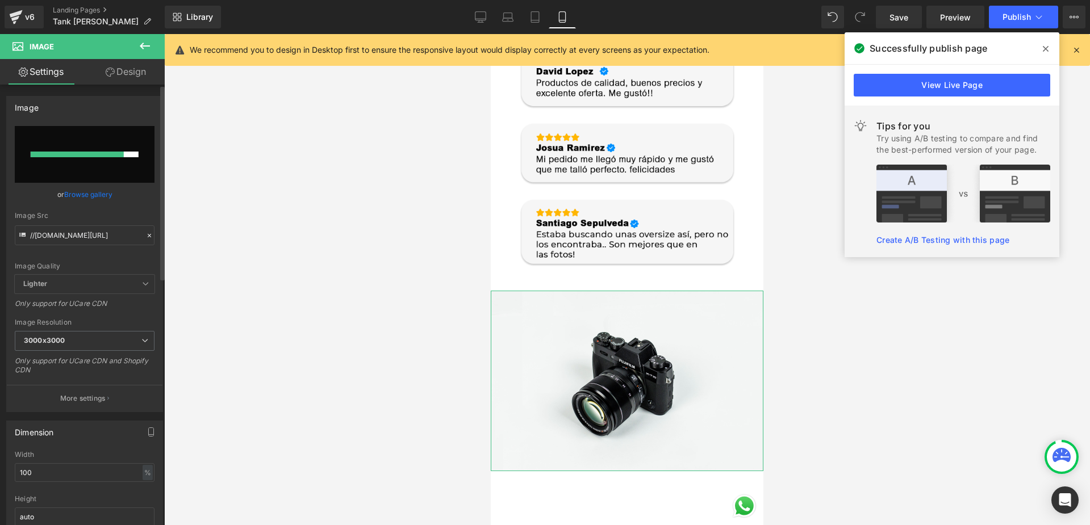
click at [97, 191] on link "Browse gallery" at bounding box center [88, 195] width 48 height 20
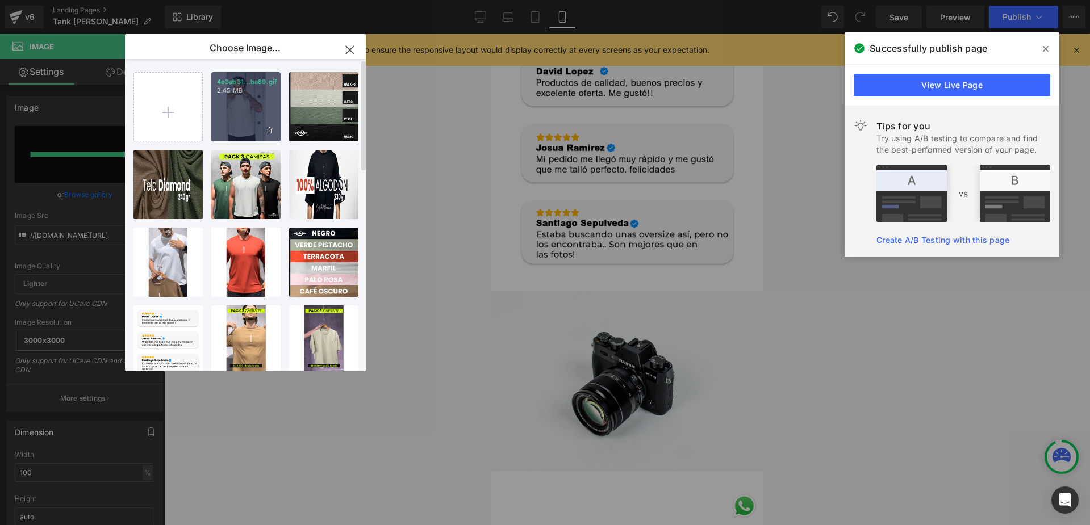
click at [231, 109] on div "4e3ab31...ba89.gif 2.45 MB" at bounding box center [245, 106] width 69 height 69
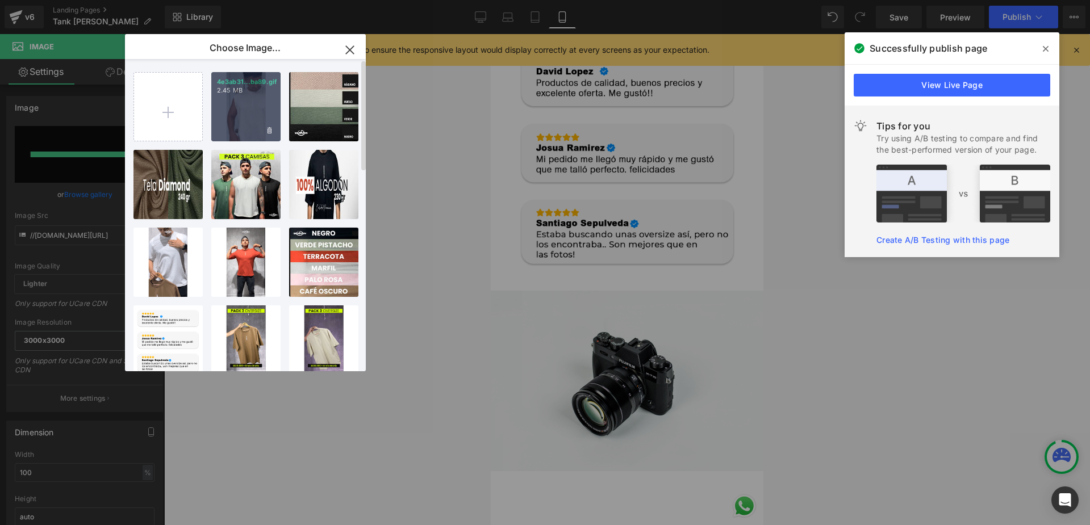
type input "https://ucarecdn.com/44926255-9243-4e6b-b3f8-64cc3a3ab002/4e3ab319f653472ca1cc7…"
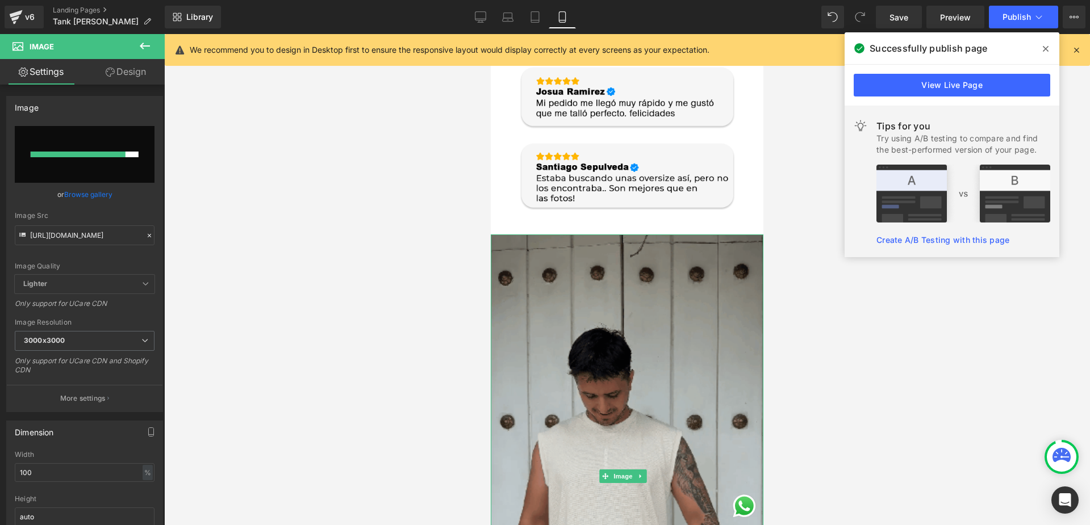
scroll to position [3180, 0]
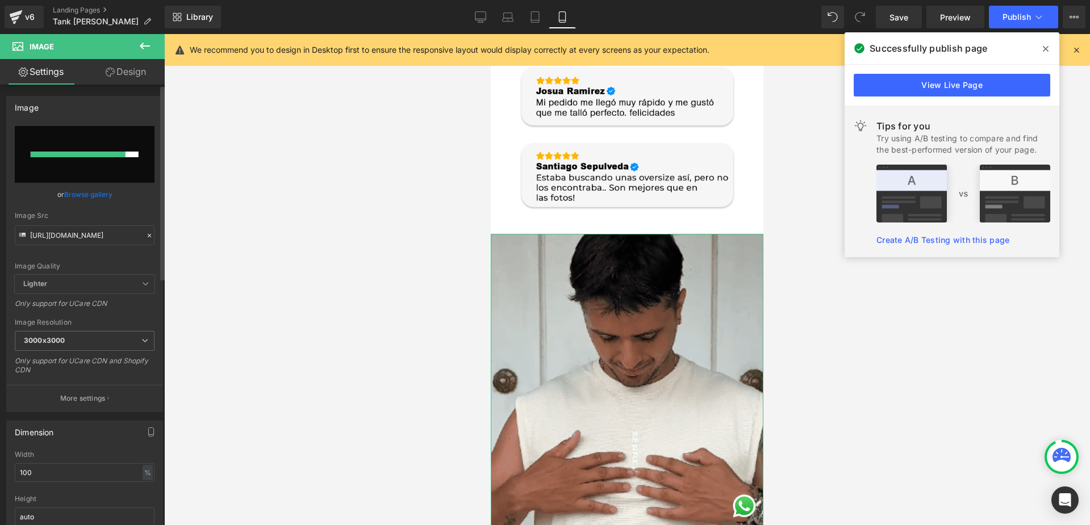
click at [116, 166] on input "file" at bounding box center [85, 154] width 140 height 57
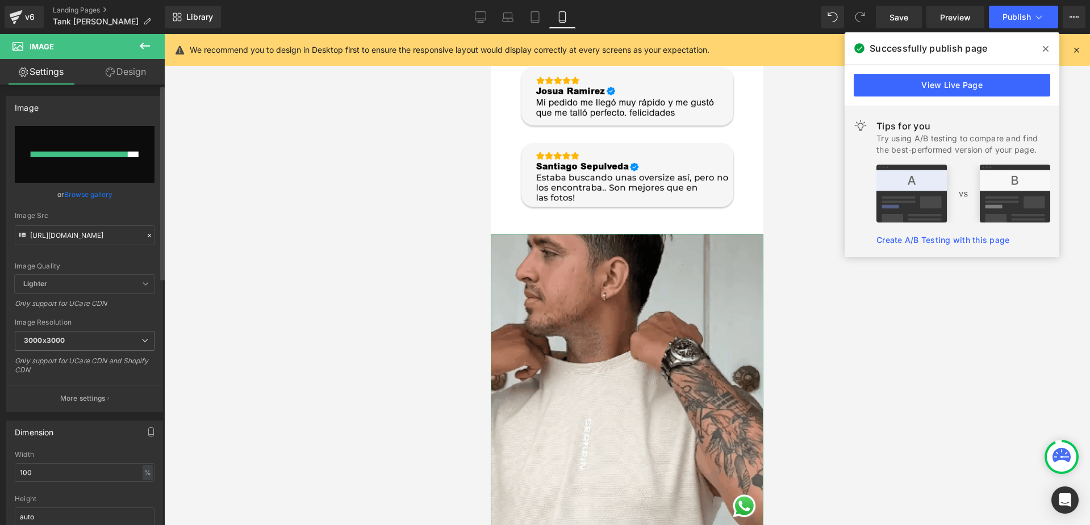
click at [95, 198] on link "Browse gallery" at bounding box center [88, 195] width 48 height 20
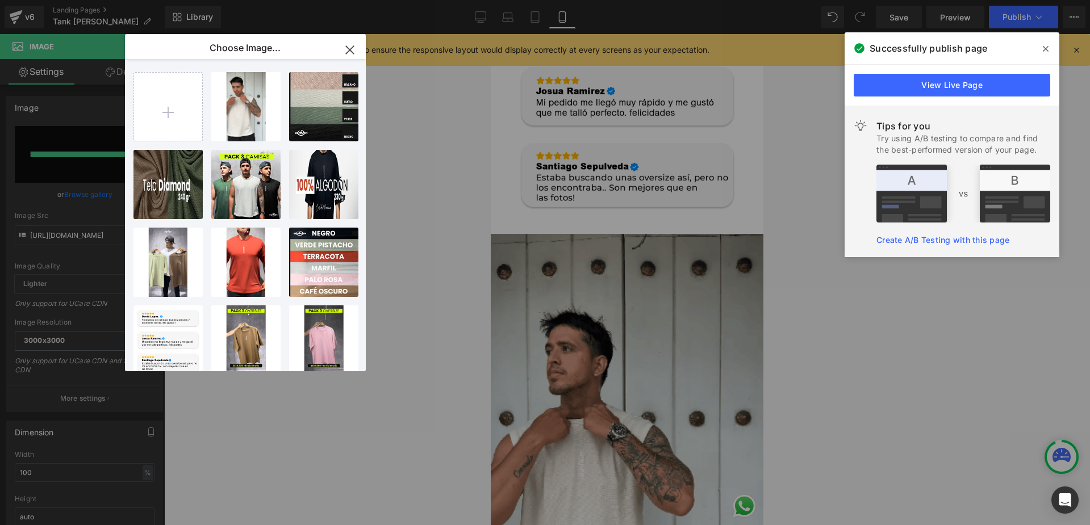
click at [345, 48] on icon "button" at bounding box center [350, 50] width 18 height 18
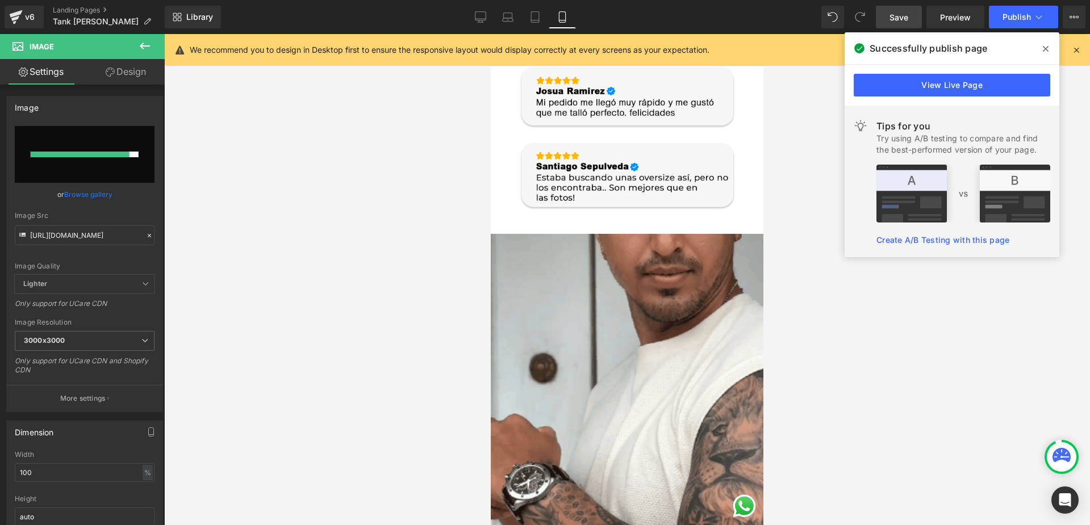
click at [902, 18] on span "Save" at bounding box center [898, 17] width 19 height 12
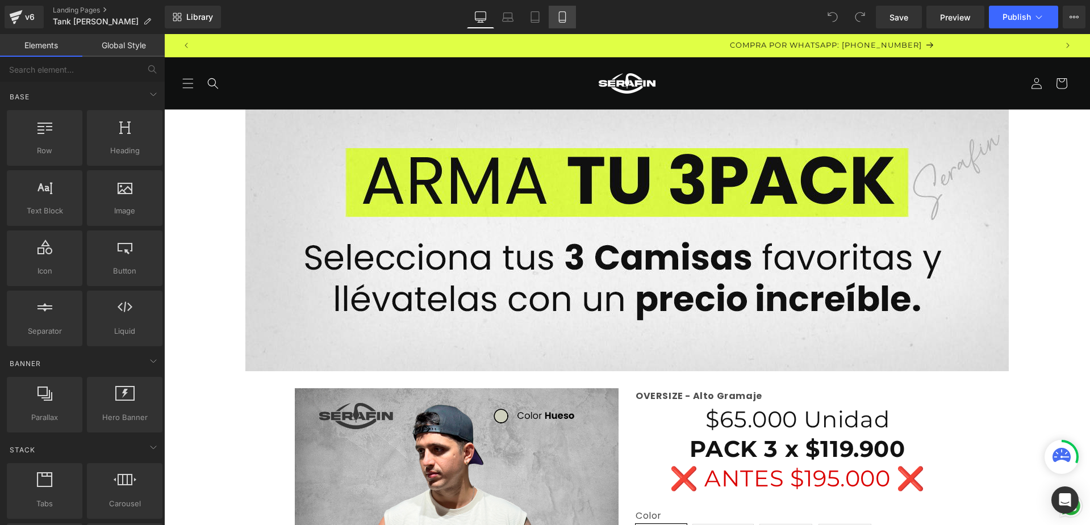
click at [560, 20] on icon at bounding box center [562, 20] width 6 height 0
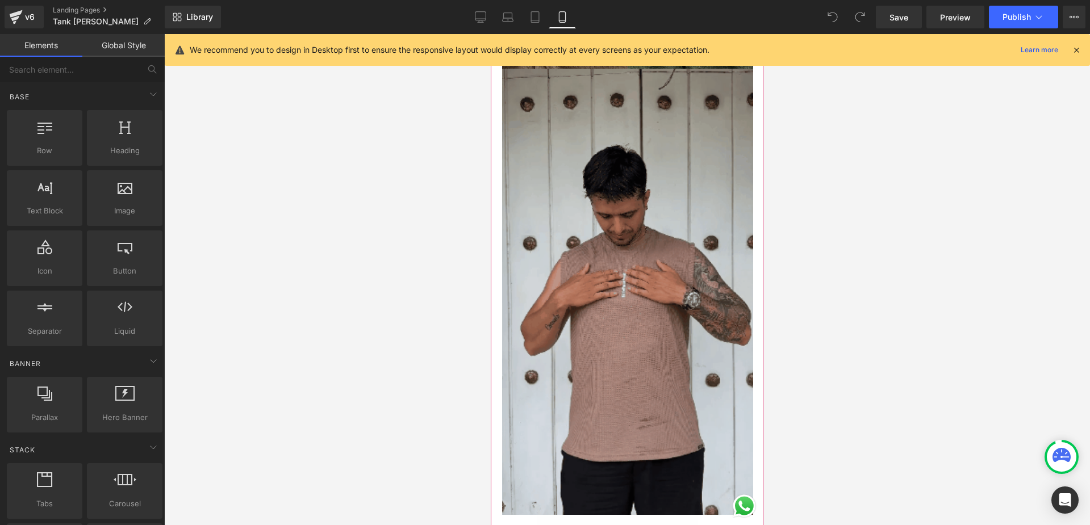
scroll to position [1931, 0]
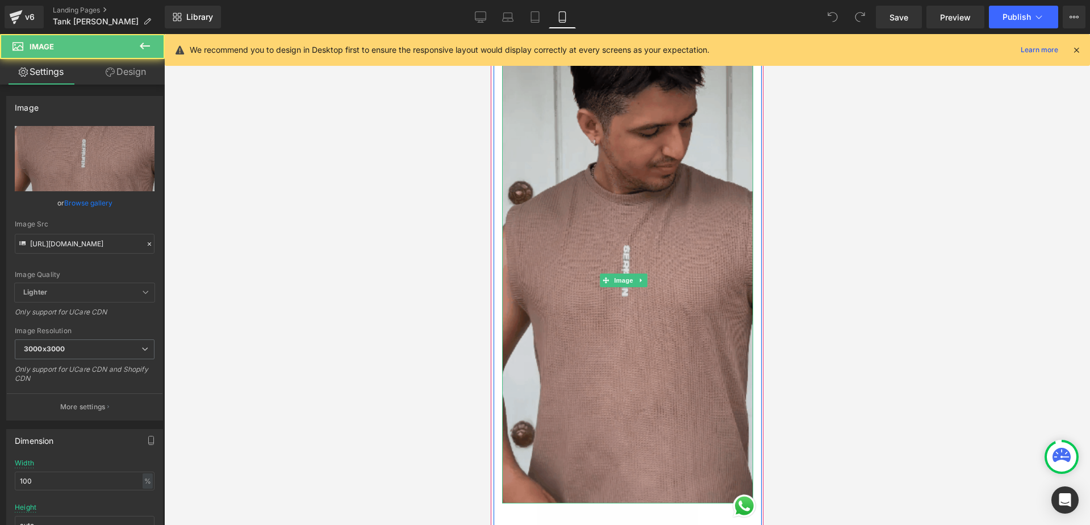
click at [646, 185] on img at bounding box center [627, 280] width 251 height 446
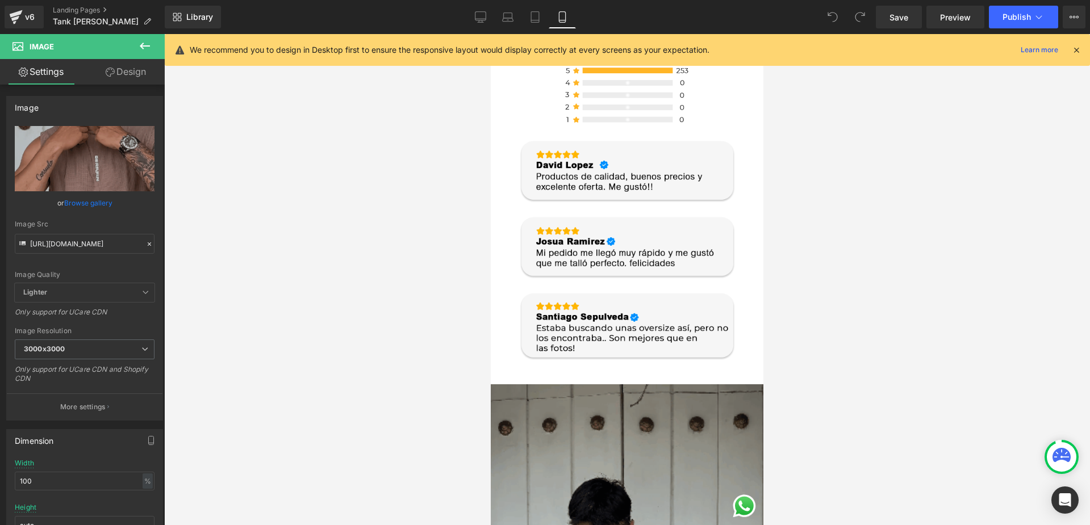
scroll to position [3123, 0]
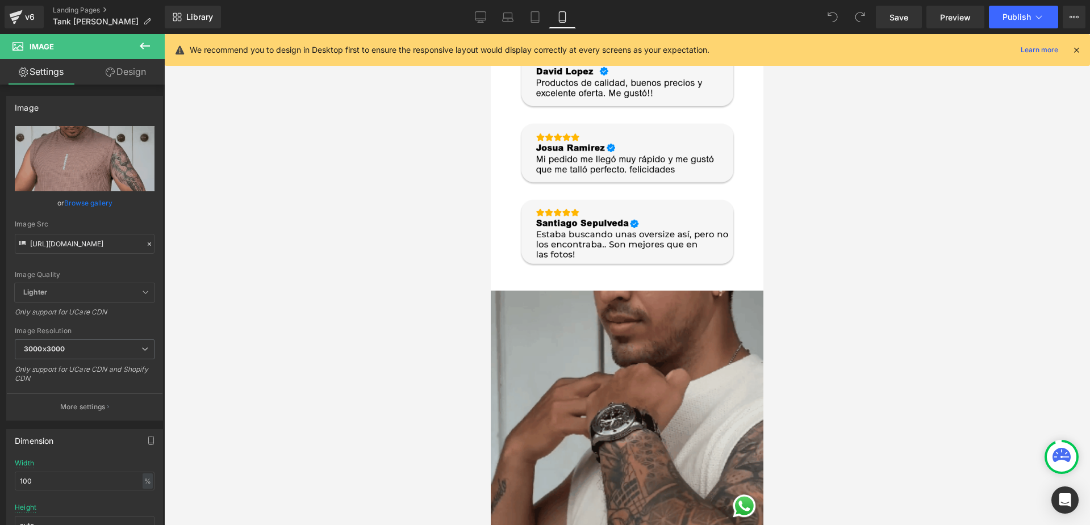
click at [581, 291] on img at bounding box center [627, 533] width 273 height 484
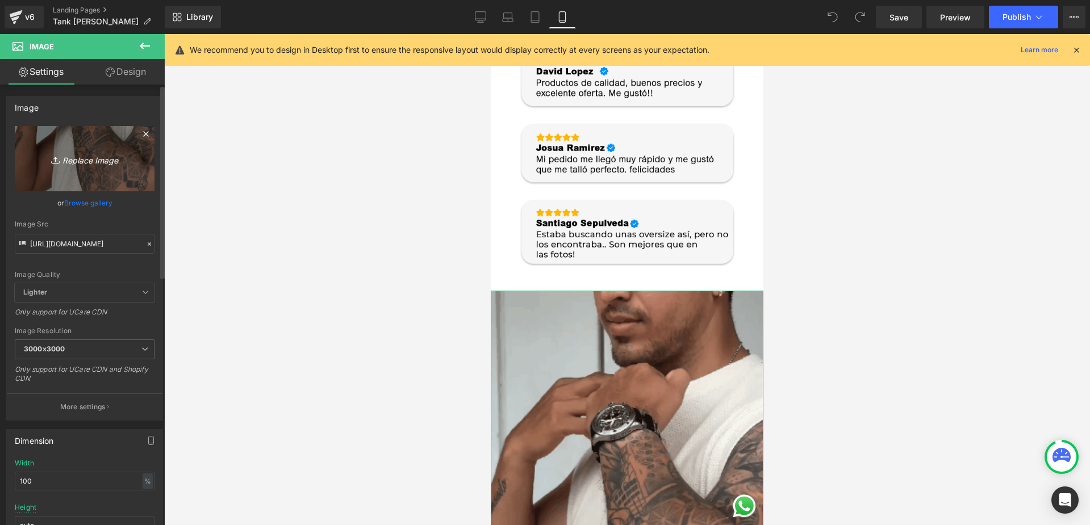
click at [101, 176] on link "Replace Image" at bounding box center [85, 158] width 140 height 65
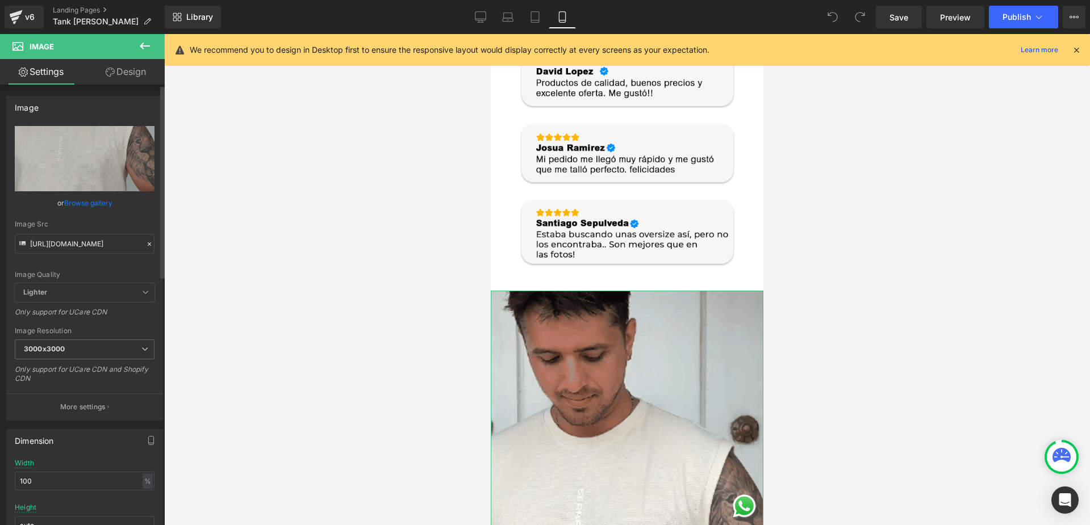
click at [93, 203] on link "Browse gallery" at bounding box center [88, 203] width 48 height 20
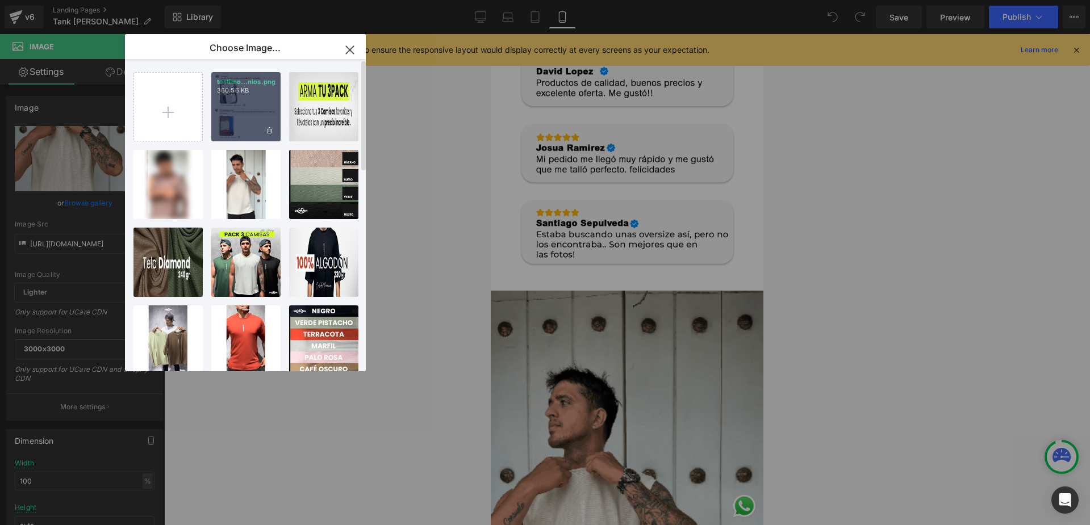
click at [232, 132] on div "testimo...nios.png 360.56 KB" at bounding box center [245, 106] width 69 height 69
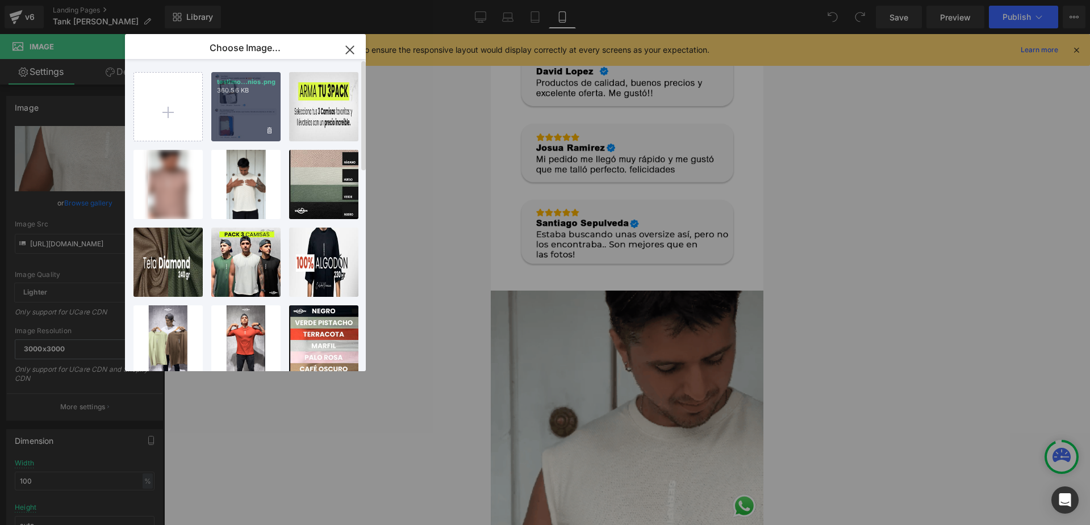
type input "https://ucarecdn.com/5de54691-c3c0-47ca-a713-07bceadbe916/-/format/auto/-/previ…"
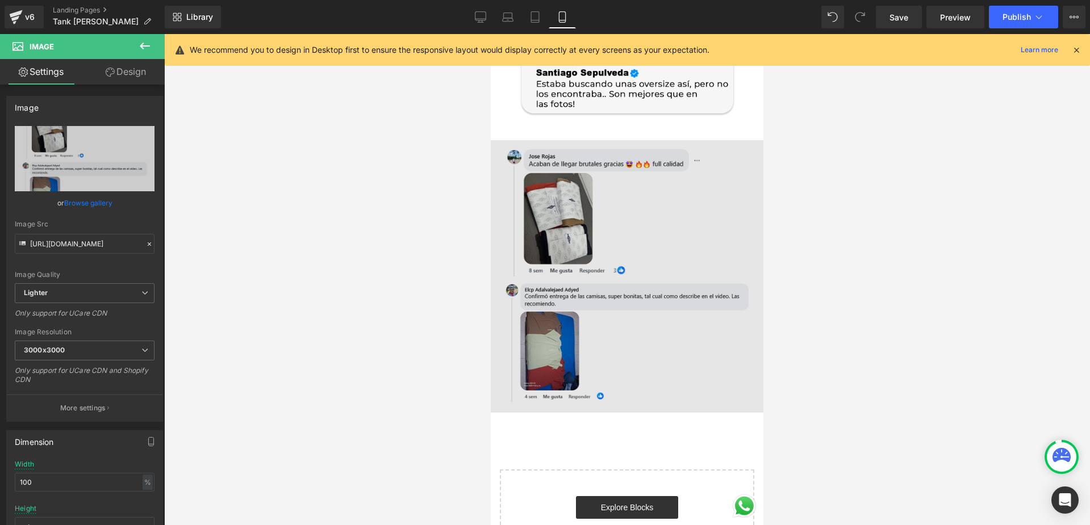
scroll to position [3293, 0]
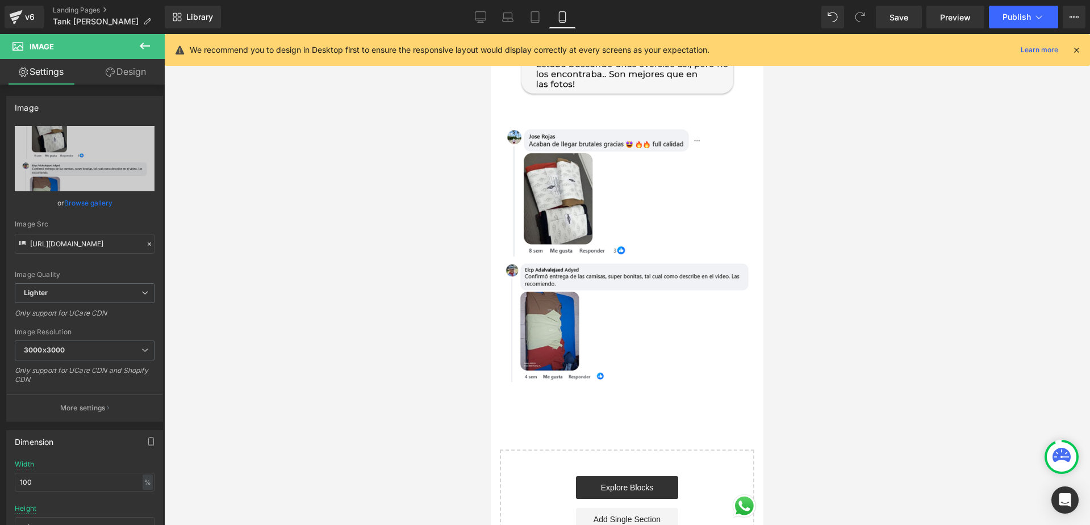
click at [1012, 30] on div "Library Mobile Desktop Laptop Tablet Mobile Save Preview Publish Scheduled View…" at bounding box center [627, 17] width 925 height 34
click at [1015, 25] on button "Publish" at bounding box center [1023, 17] width 69 height 23
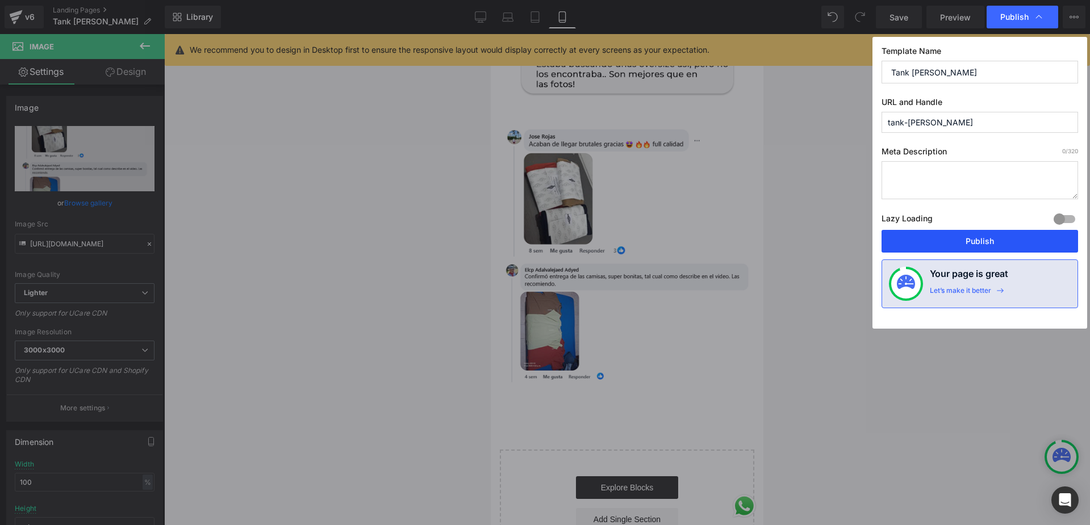
click at [1008, 232] on button "Publish" at bounding box center [979, 241] width 196 height 23
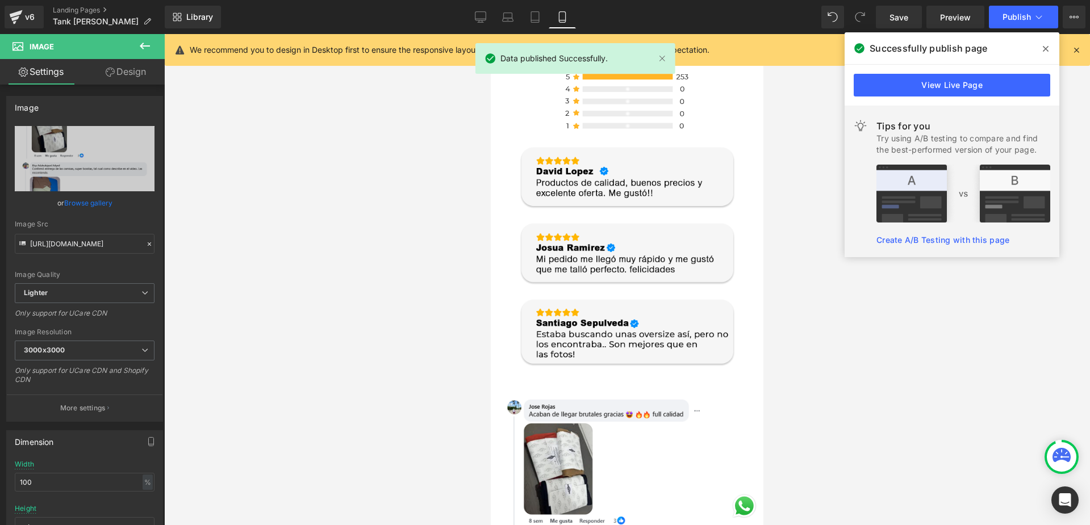
scroll to position [2953, 0]
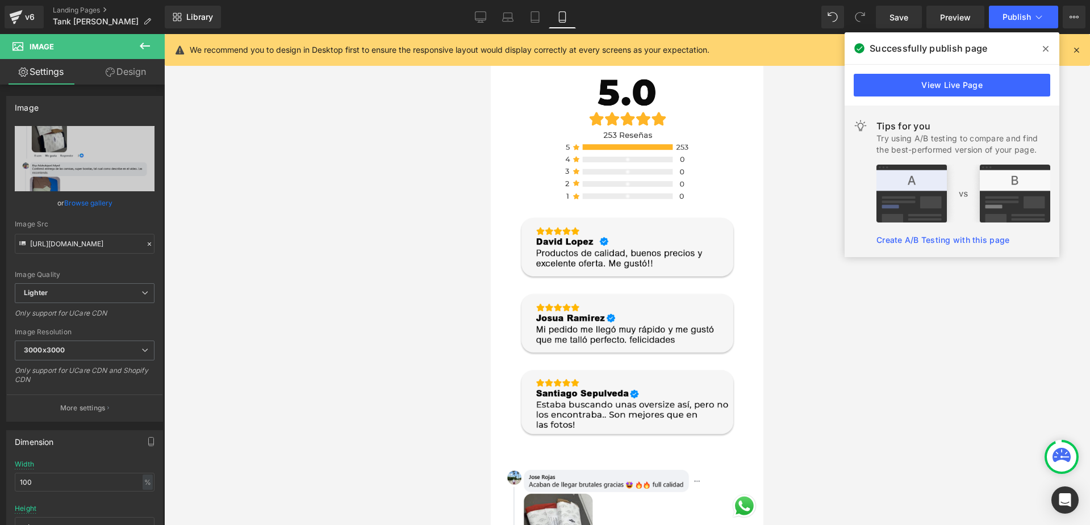
click at [1043, 47] on icon at bounding box center [1045, 48] width 6 height 9
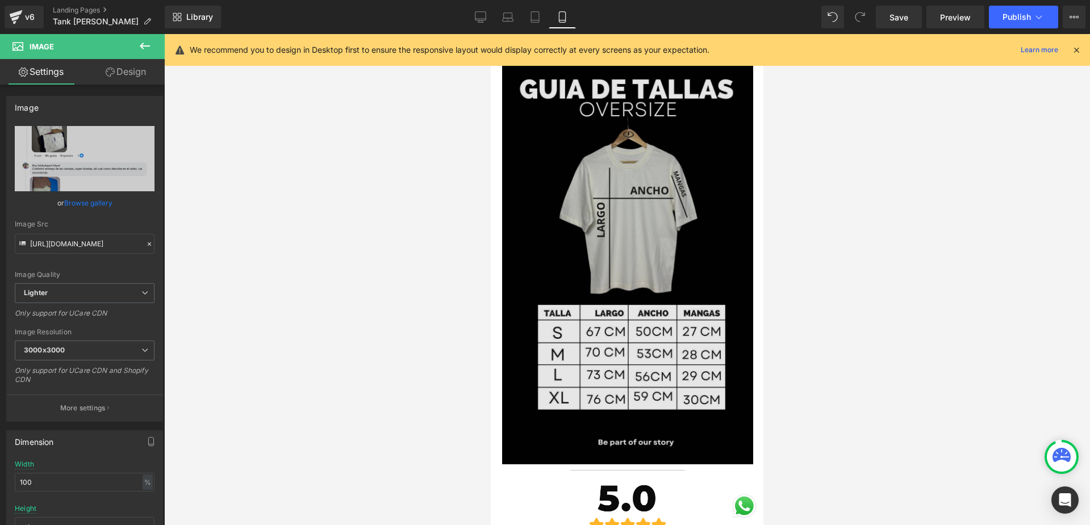
scroll to position [2442, 0]
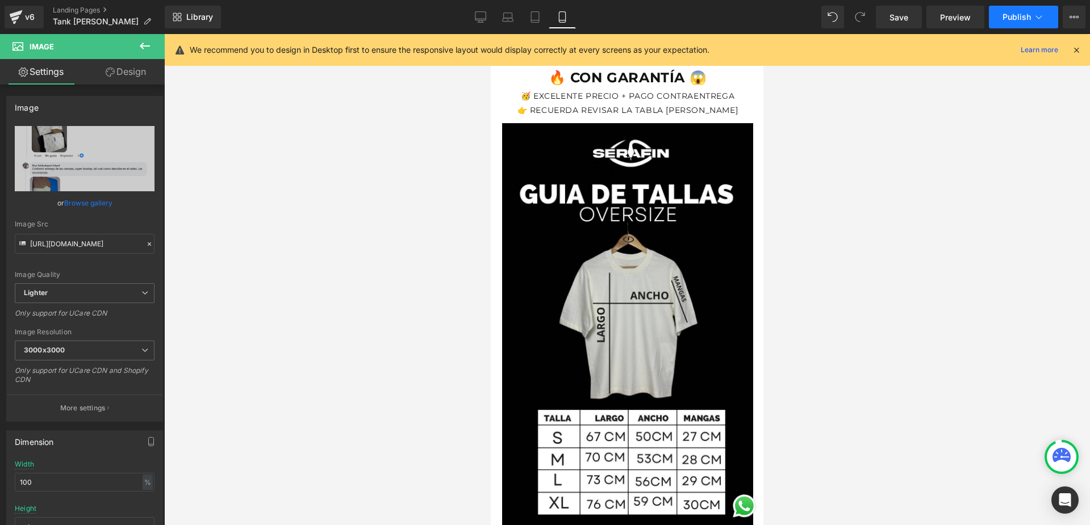
click at [993, 9] on button "Publish" at bounding box center [1023, 17] width 69 height 23
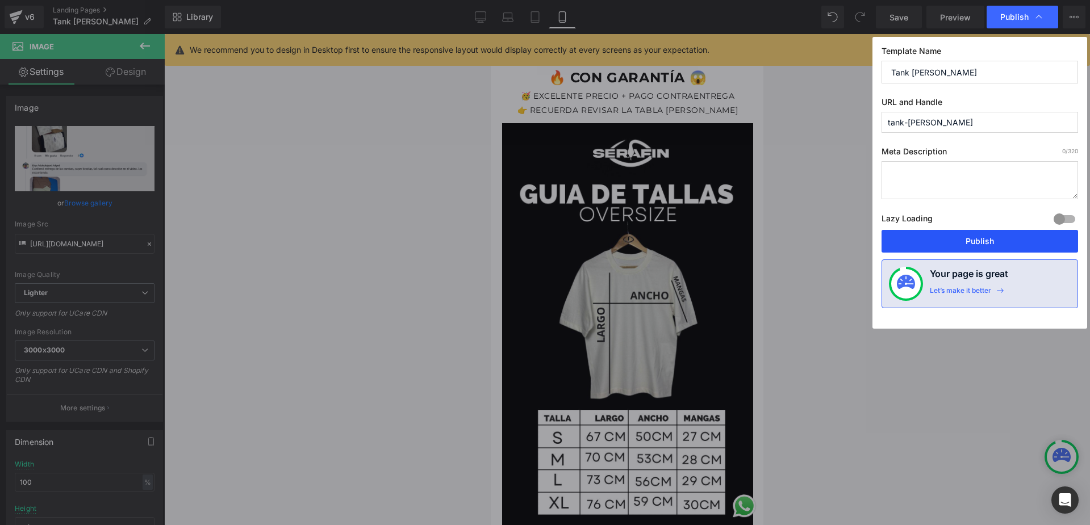
click at [966, 246] on button "Publish" at bounding box center [979, 241] width 196 height 23
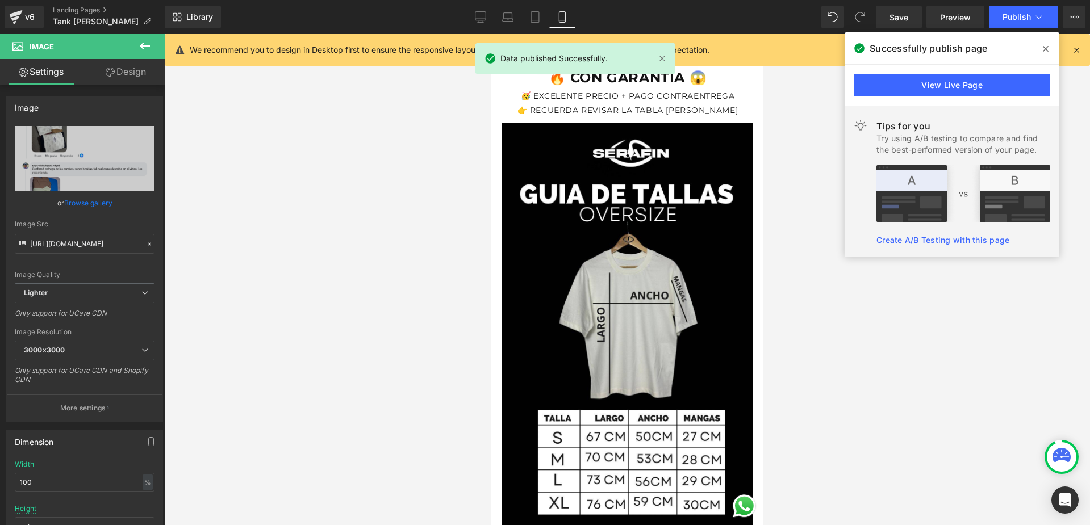
click at [985, 97] on div "View Live Page" at bounding box center [951, 85] width 215 height 41
click at [983, 89] on link "View Live Page" at bounding box center [951, 85] width 196 height 23
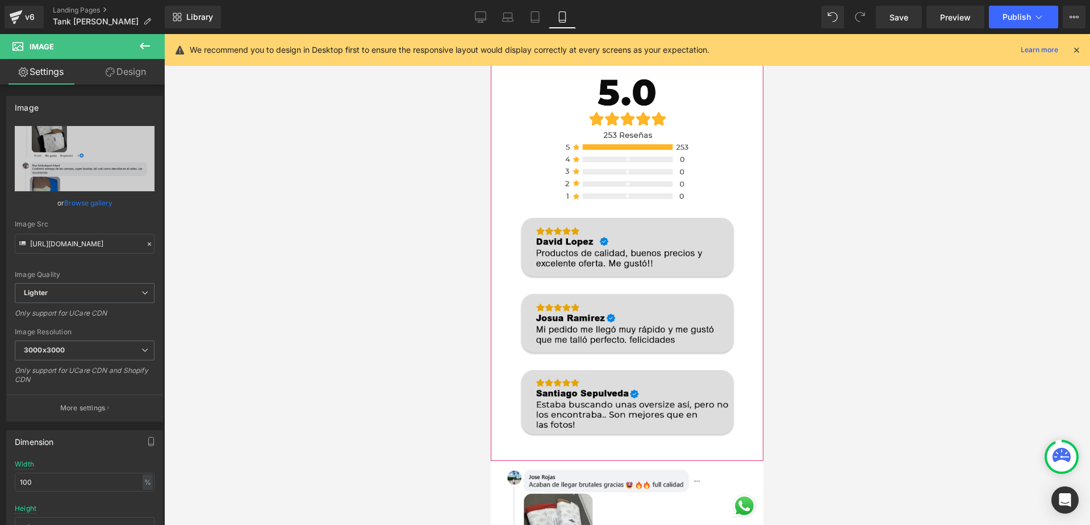
scroll to position [3009, 0]
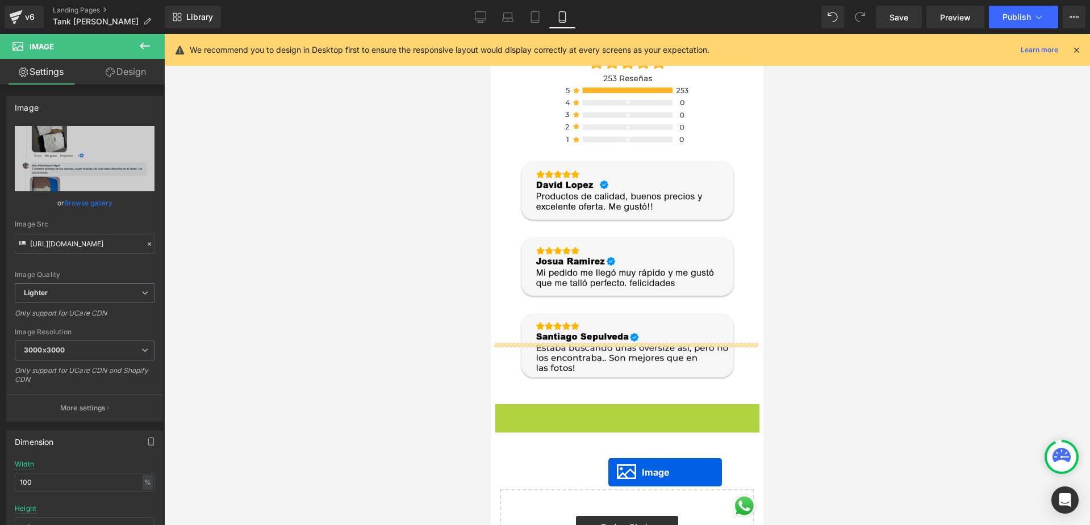
scroll to position [3021, 0]
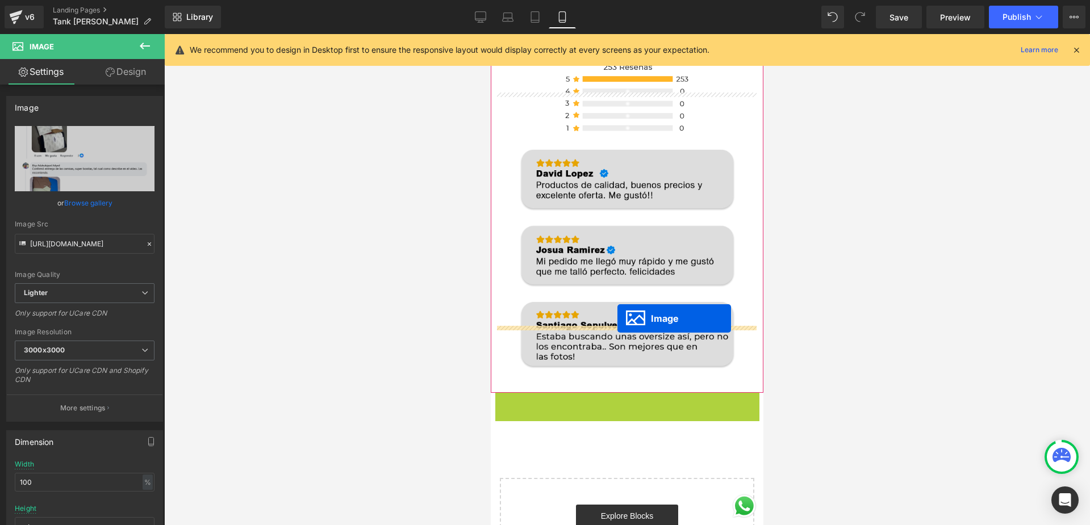
drag, startPoint x: 601, startPoint y: 485, endPoint x: 617, endPoint y: 319, distance: 167.1
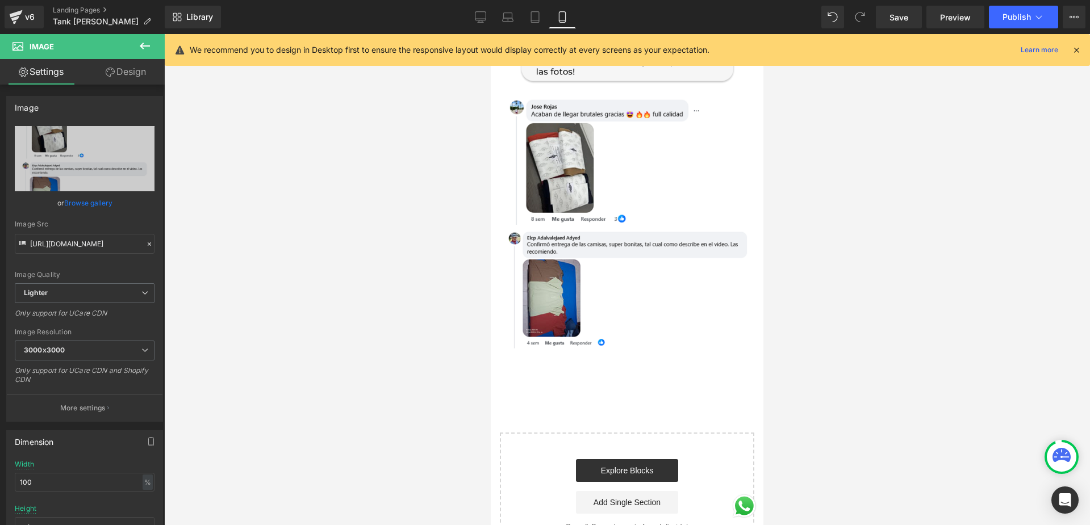
scroll to position [3305, 0]
click at [1020, 13] on span "Publish" at bounding box center [1016, 16] width 28 height 9
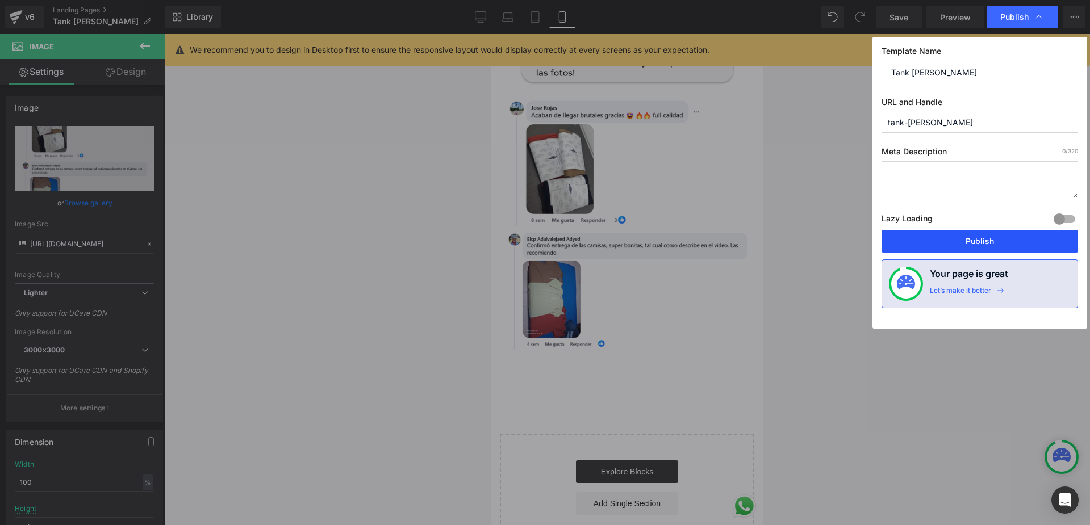
drag, startPoint x: 948, startPoint y: 240, endPoint x: 213, endPoint y: 238, distance: 734.2
click at [948, 240] on button "Publish" at bounding box center [979, 241] width 196 height 23
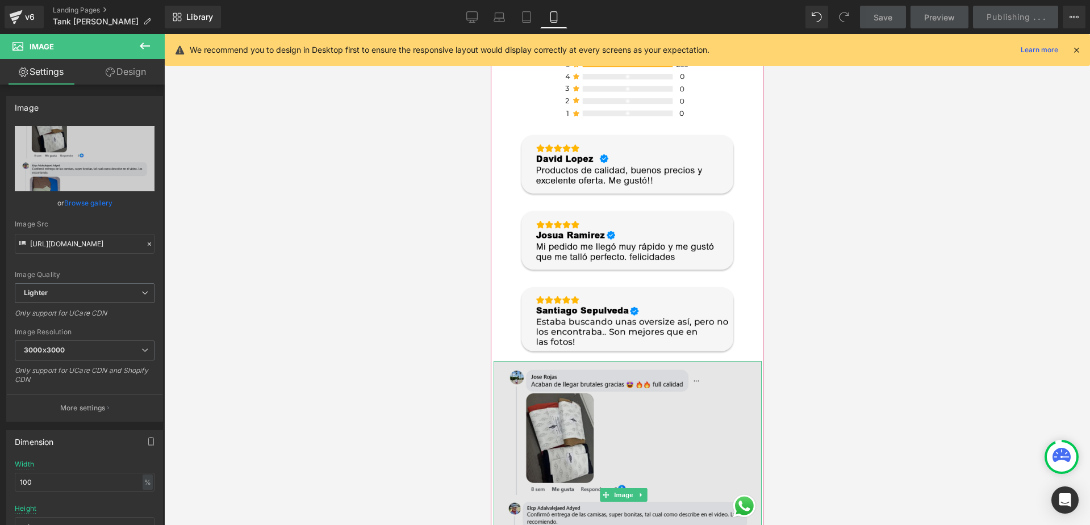
scroll to position [3021, 0]
